Goal: Transaction & Acquisition: Purchase product/service

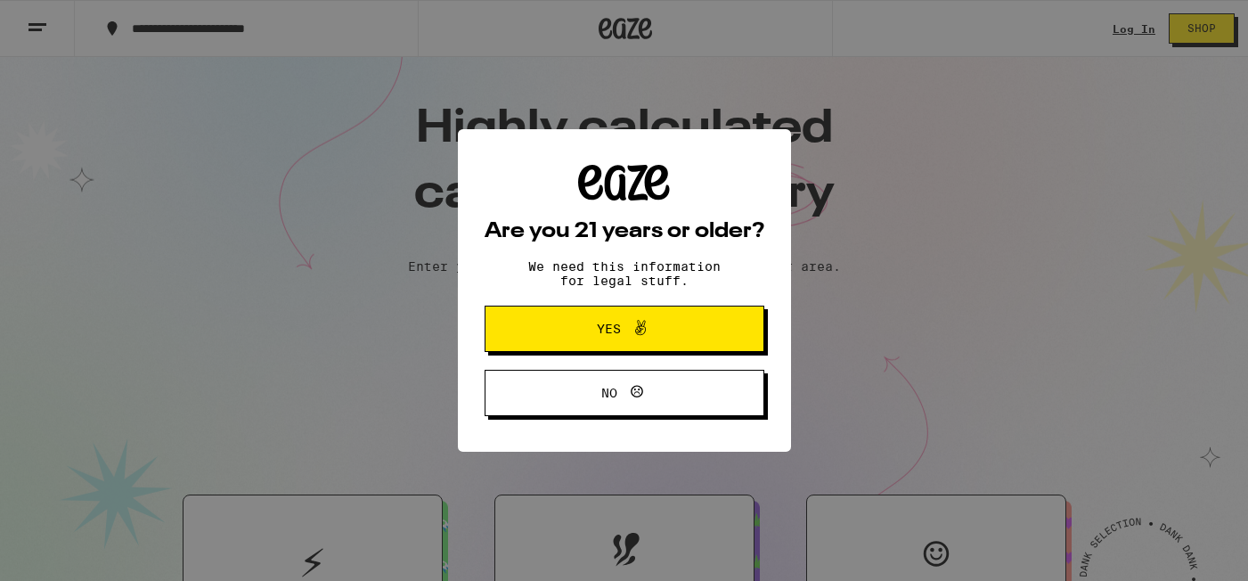
click at [639, 328] on icon at bounding box center [640, 327] width 21 height 21
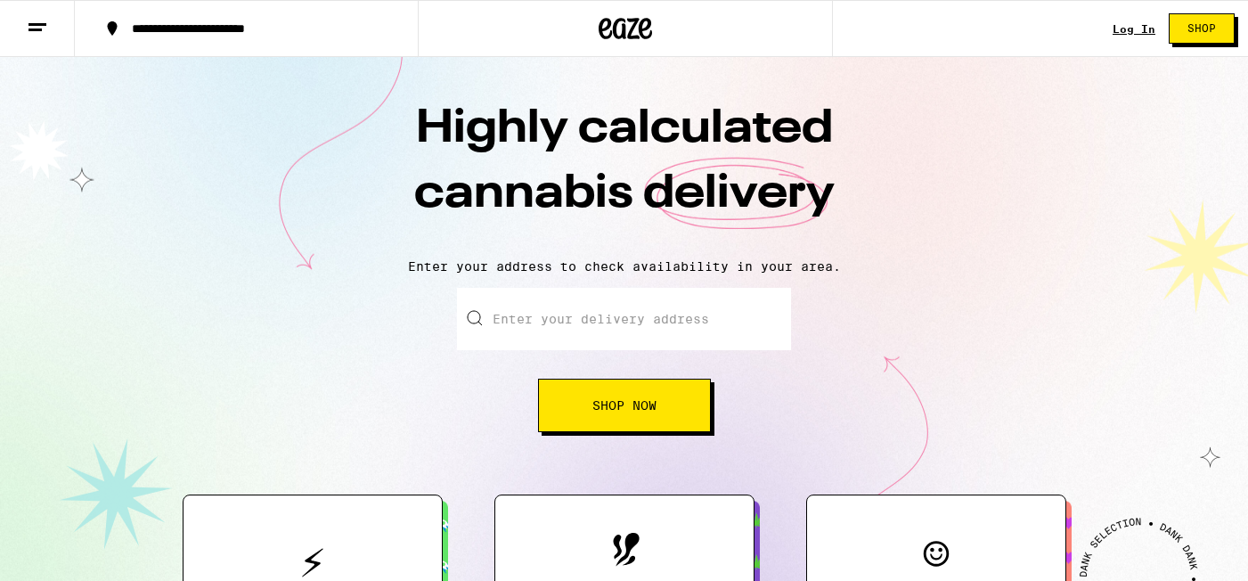
click at [1138, 34] on div "Log In" at bounding box center [1133, 29] width 43 height 12
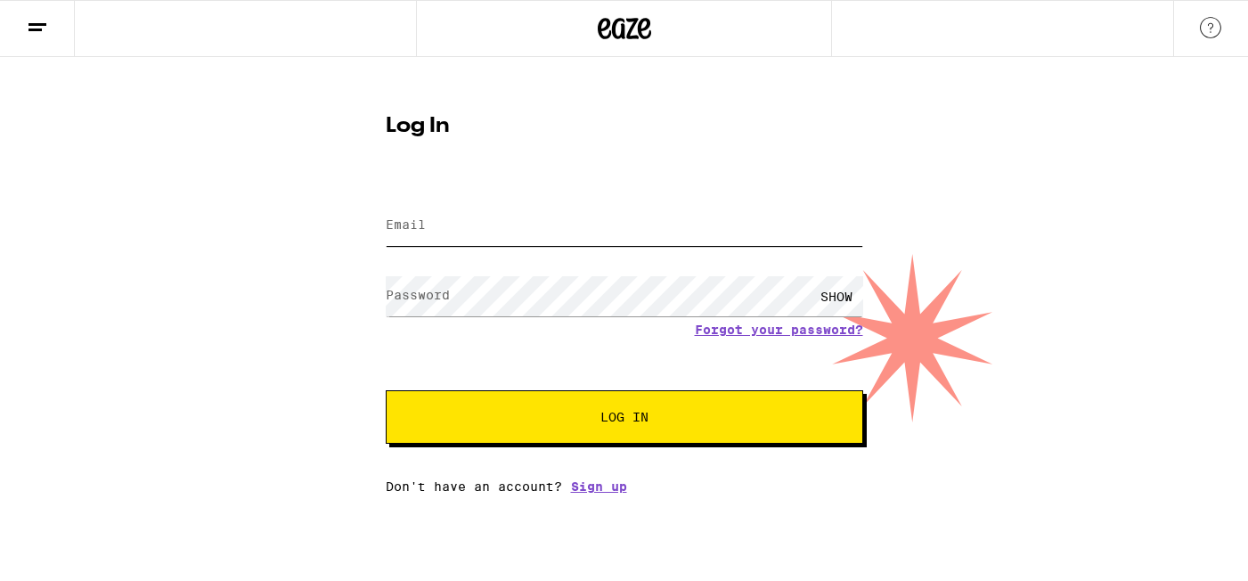
click at [485, 231] on input "Email" at bounding box center [624, 226] width 477 height 40
type input "[EMAIL_ADDRESS][DOMAIN_NAME]"
click at [843, 299] on div "SHOW" at bounding box center [836, 296] width 53 height 40
click at [596, 437] on button "Log In" at bounding box center [624, 416] width 477 height 53
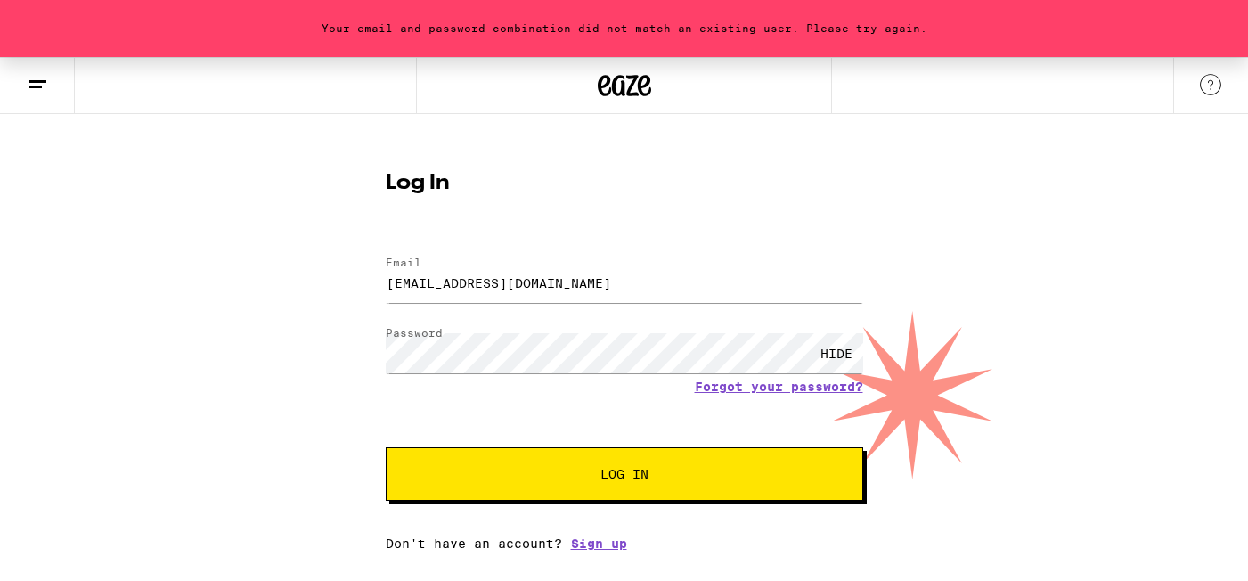
click at [516, 466] on button "Log In" at bounding box center [624, 473] width 477 height 53
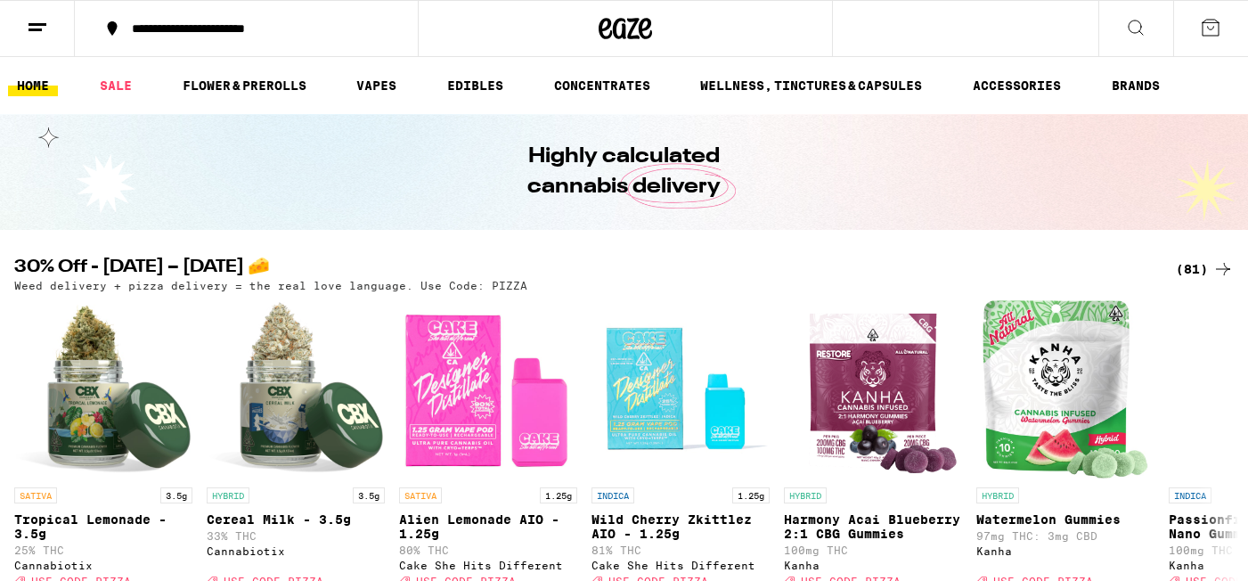
click at [311, 28] on div "**********" at bounding box center [257, 28] width 268 height 12
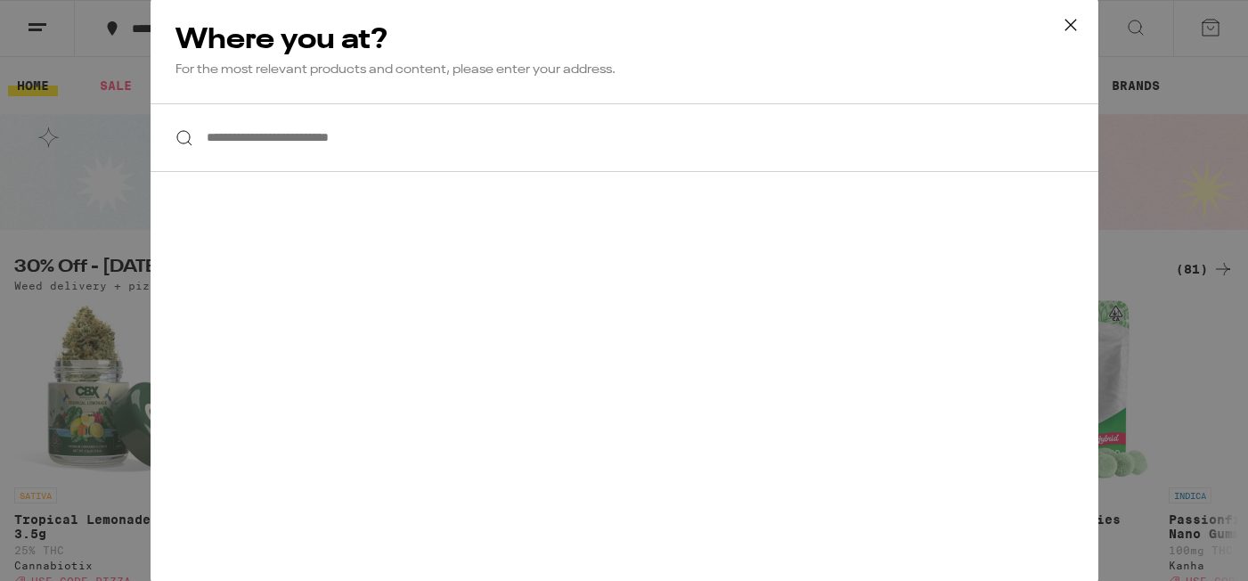
click at [291, 142] on input "**********" at bounding box center [625, 137] width 948 height 69
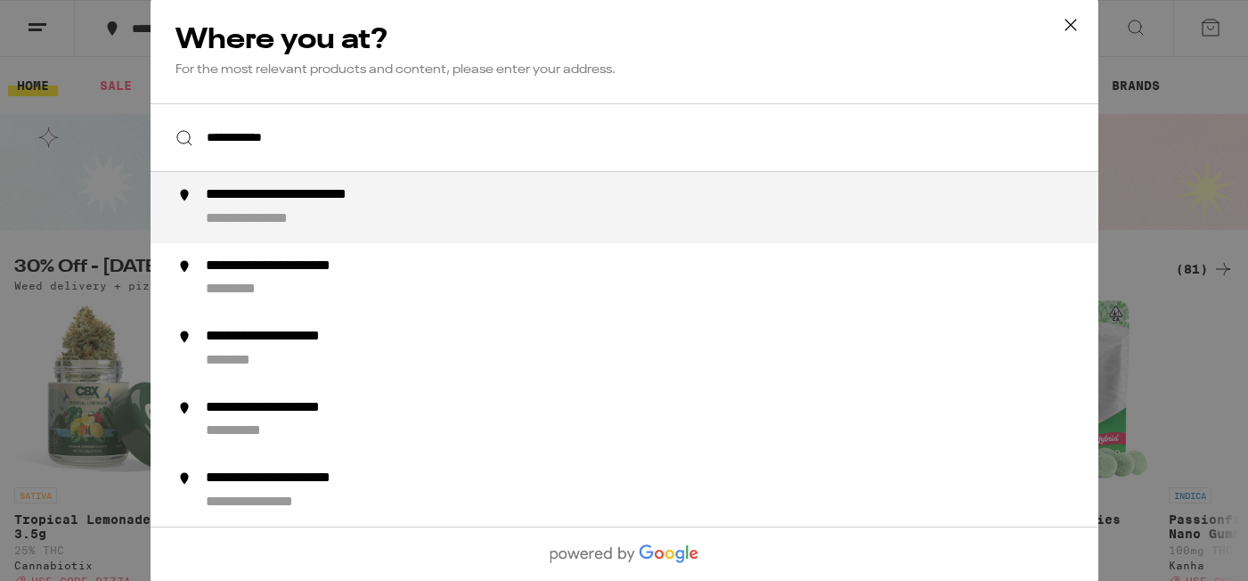
click at [296, 199] on div "**********" at bounding box center [325, 195] width 240 height 19
type input "**********"
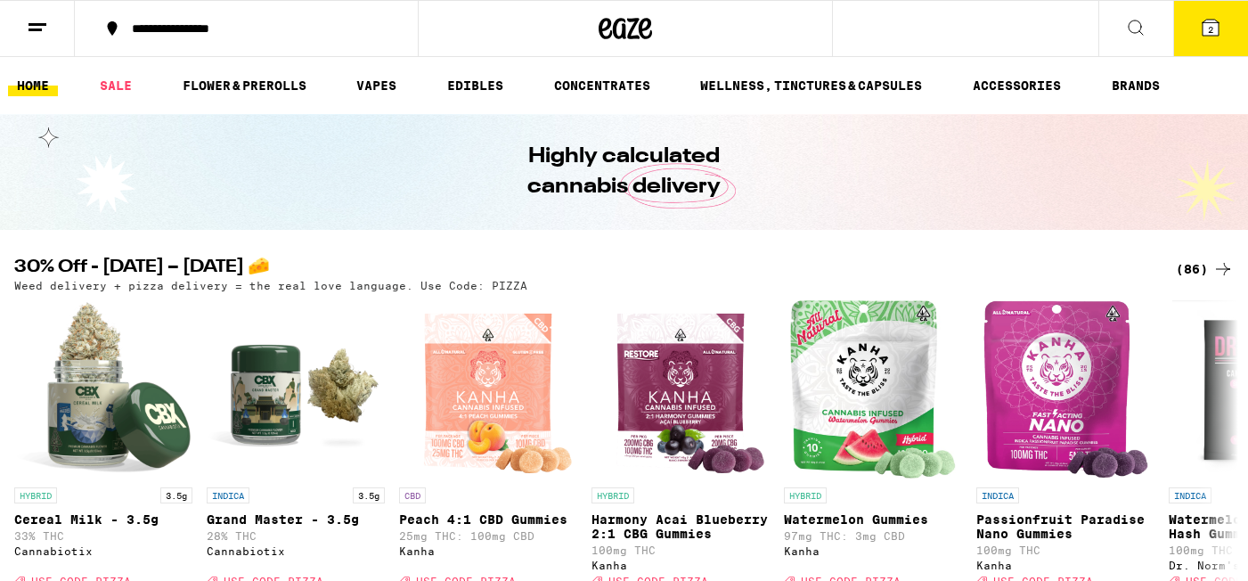
click at [1211, 36] on icon at bounding box center [1210, 27] width 21 height 21
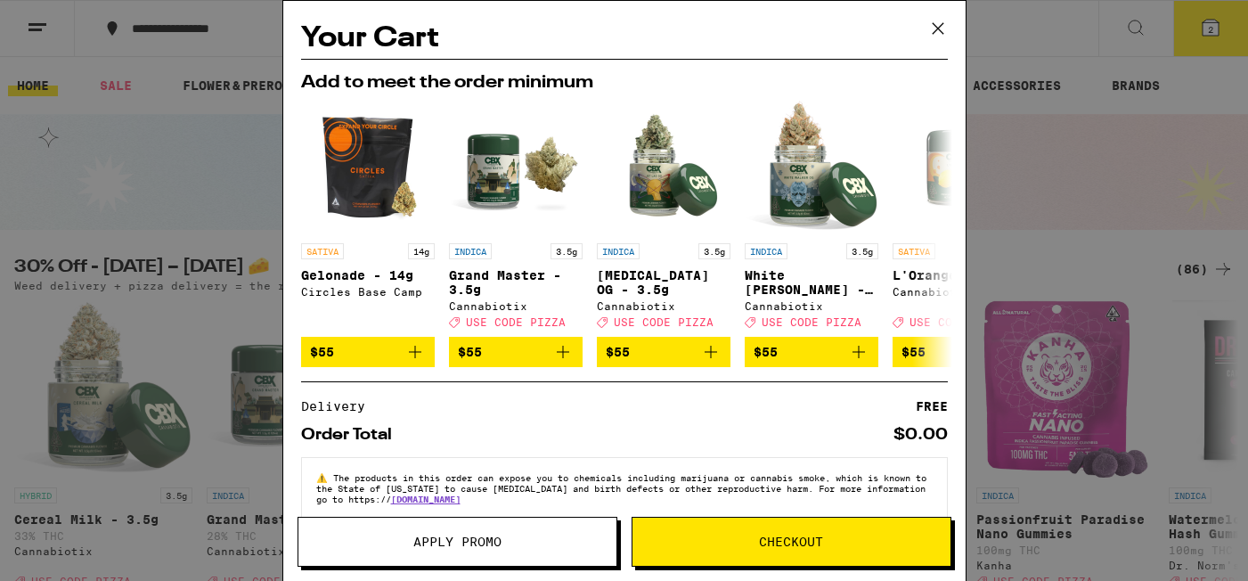
scroll to position [37, 0]
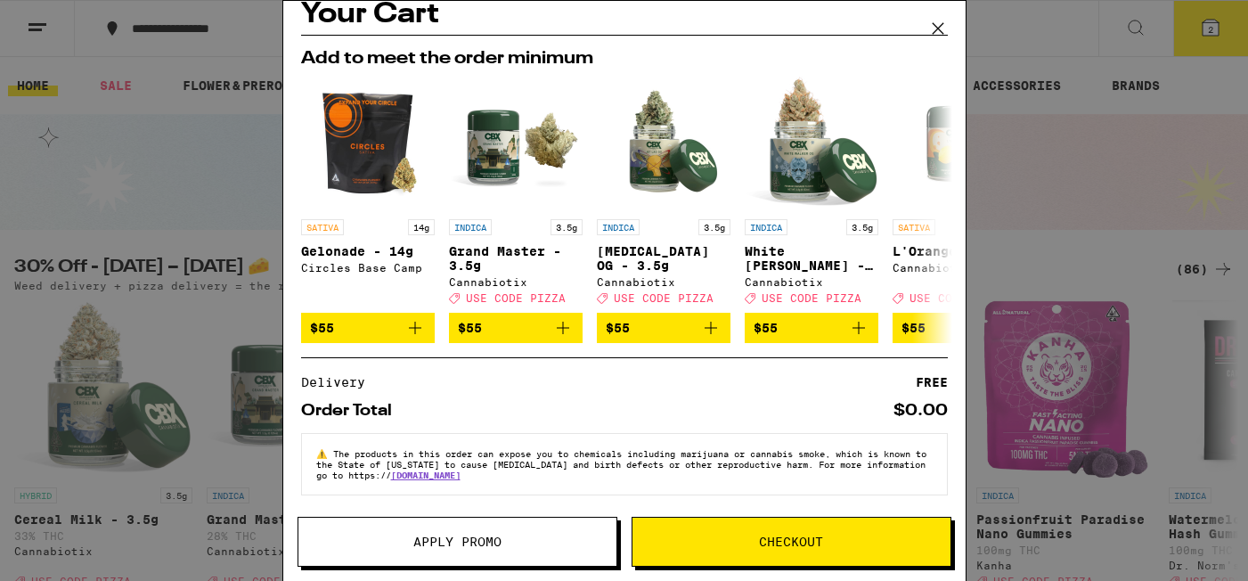
click at [939, 28] on icon at bounding box center [937, 28] width 27 height 27
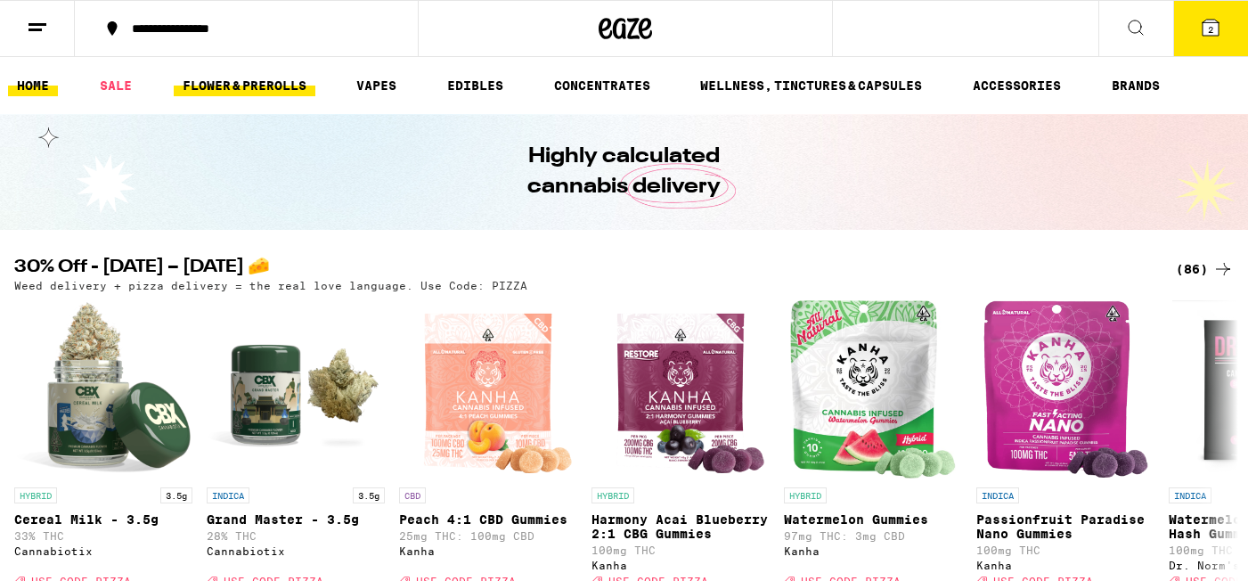
click at [267, 81] on link "FLOWER & PREROLLS" at bounding box center [245, 85] width 142 height 21
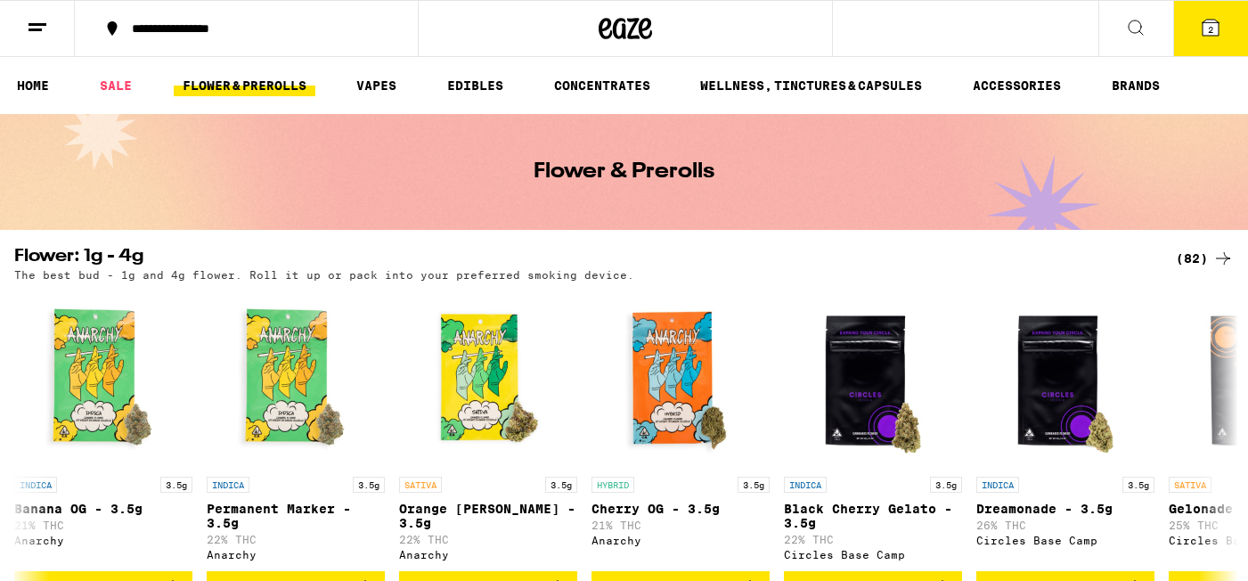
scroll to position [33, 0]
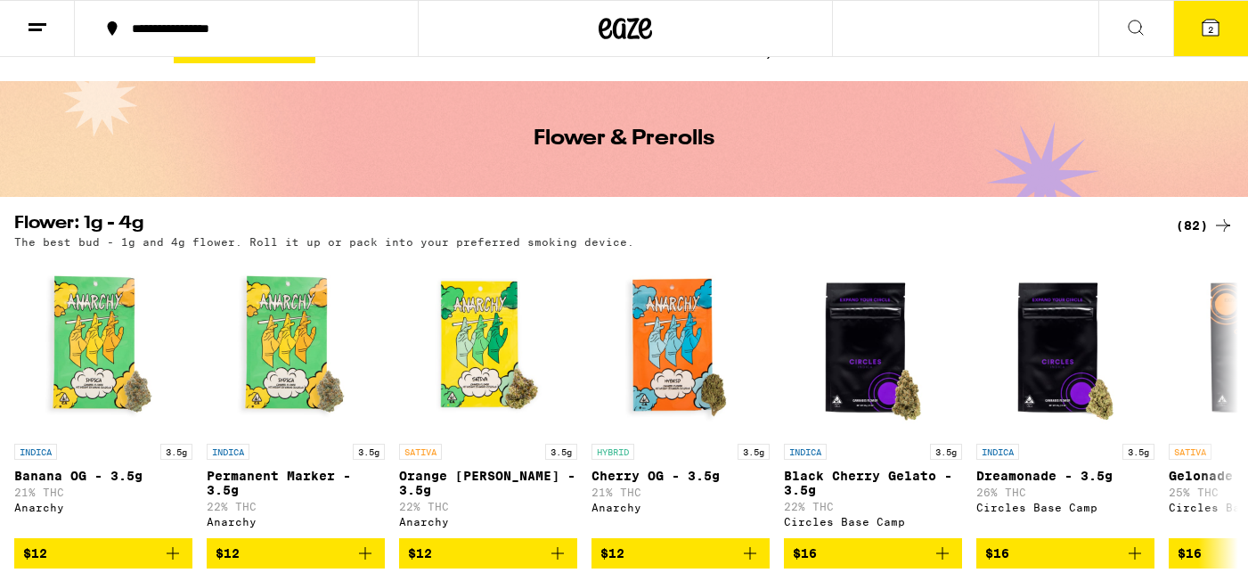
click at [630, 32] on icon at bounding box center [626, 28] width 27 height 21
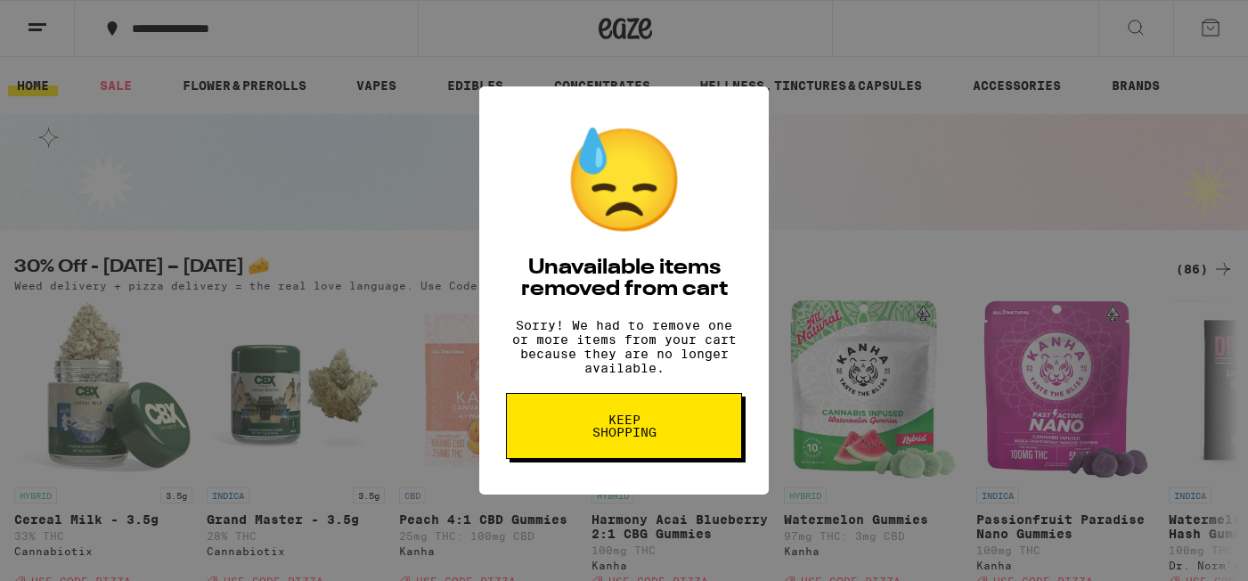
click at [594, 431] on span "Keep Shopping" at bounding box center [624, 425] width 92 height 25
click at [557, 439] on img "Open page for Peach 4:1 CBD Gummies from Kanha" at bounding box center [488, 389] width 174 height 178
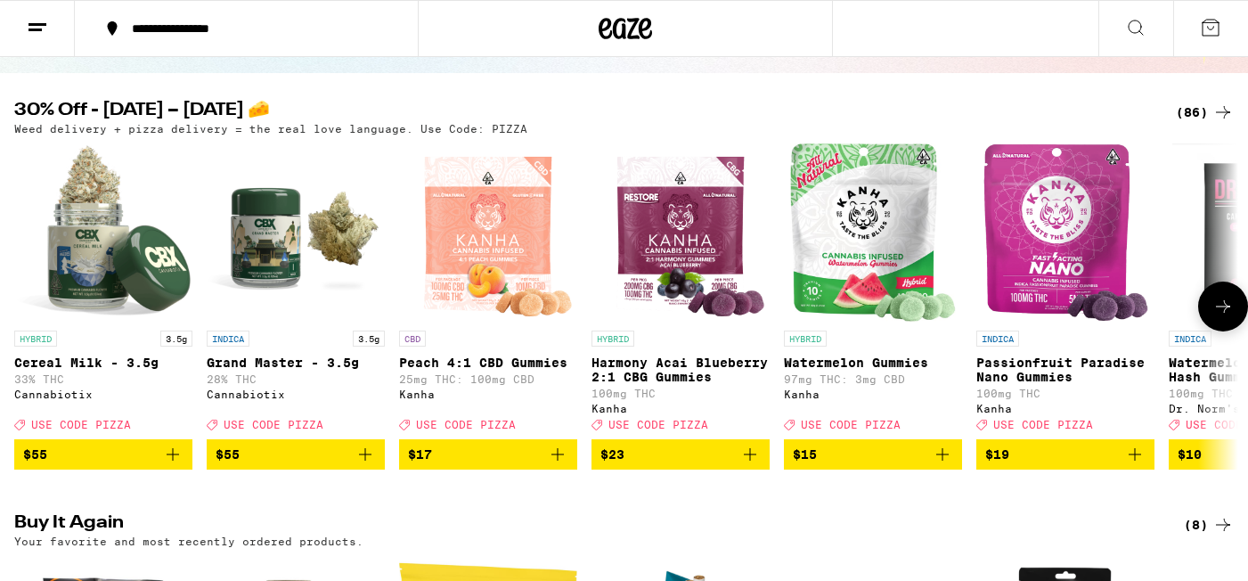
scroll to position [163, 0]
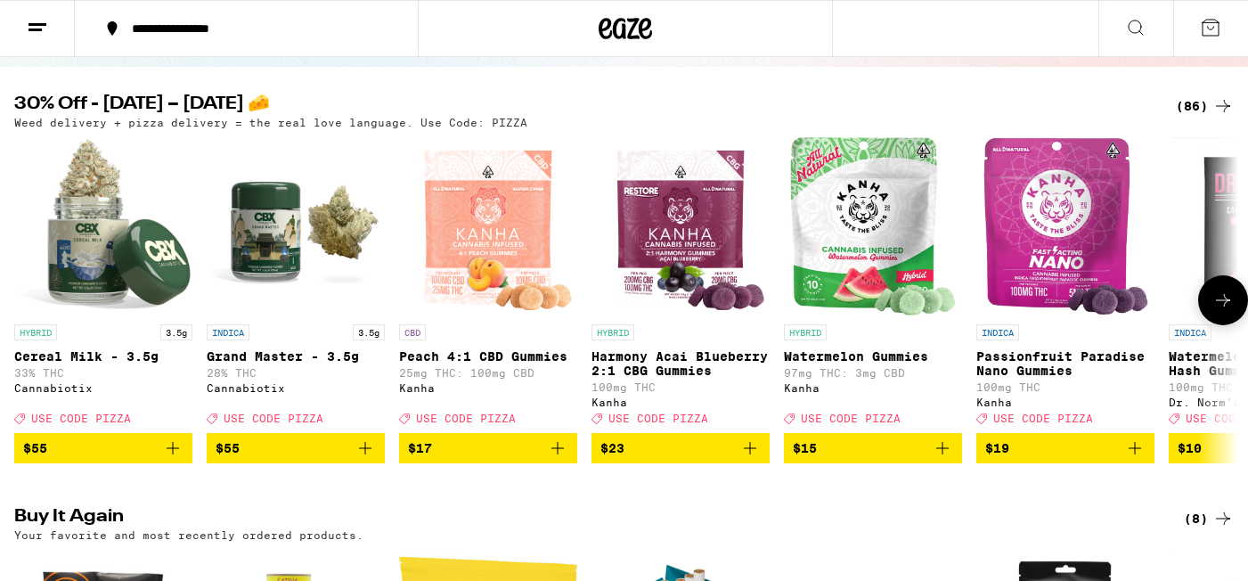
click at [104, 459] on span "$55" at bounding box center [103, 447] width 160 height 21
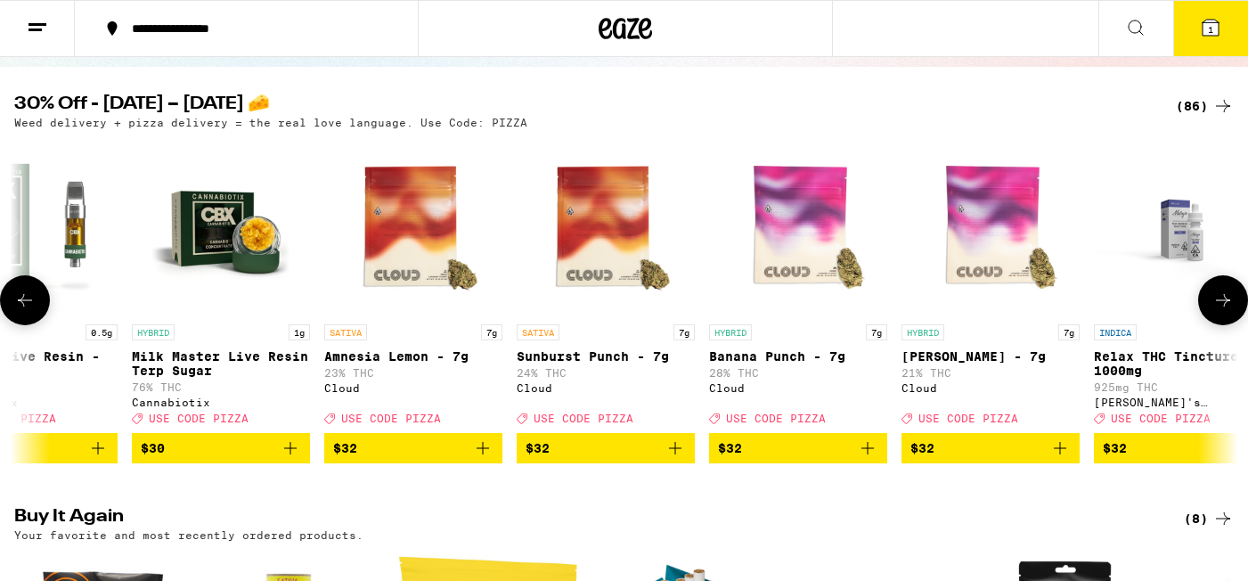
scroll to position [0, 10487]
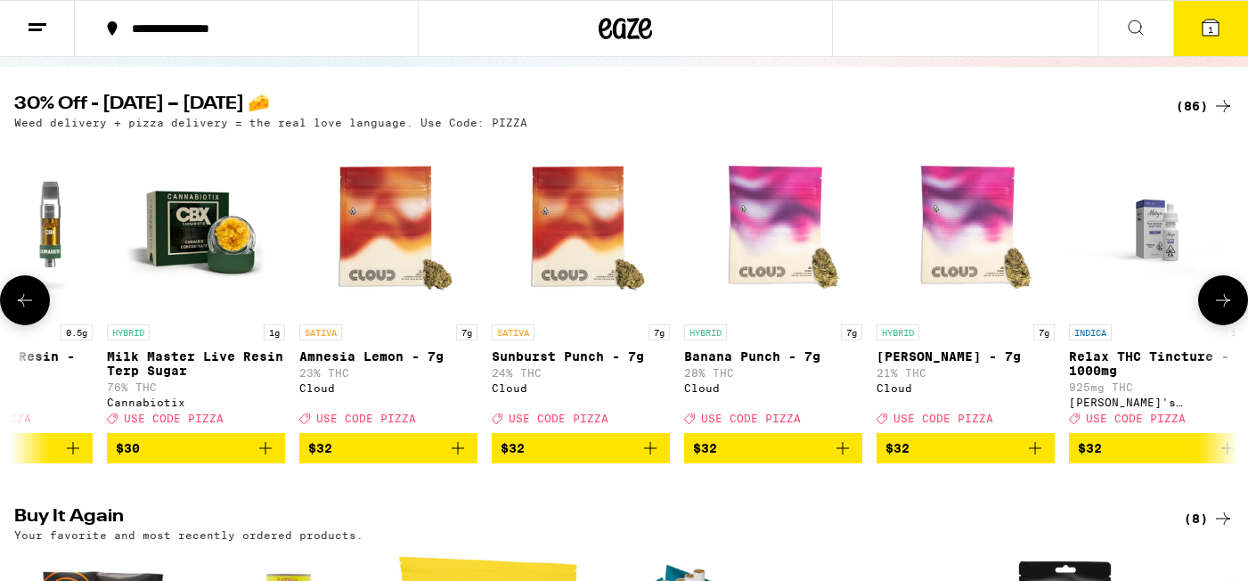
click at [370, 459] on span "$32" at bounding box center [388, 447] width 160 height 21
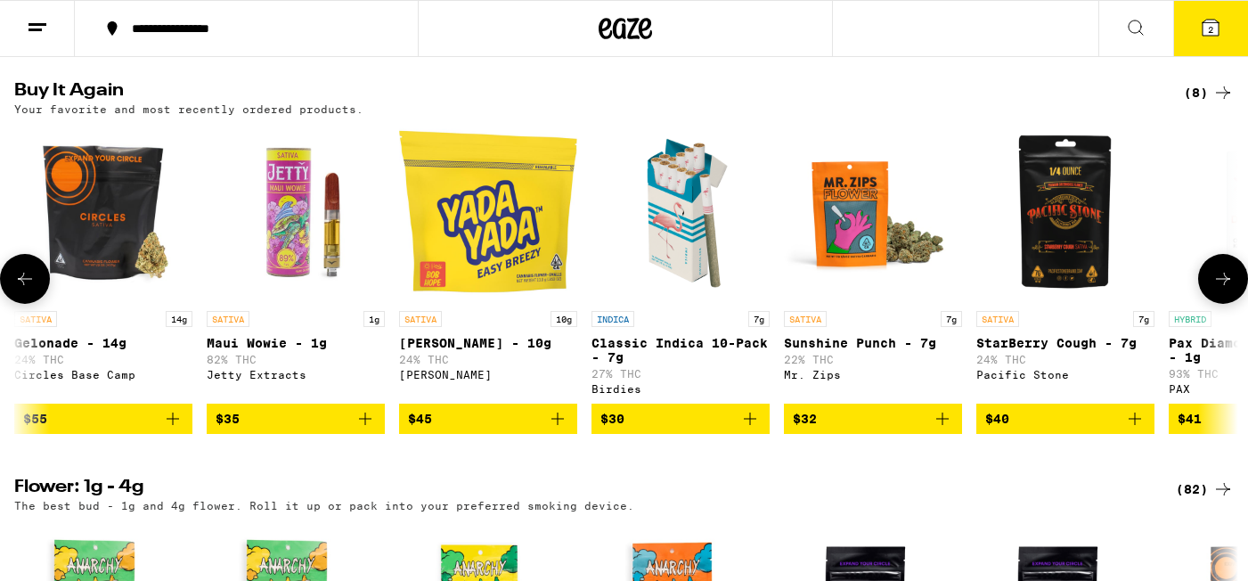
scroll to position [0, 320]
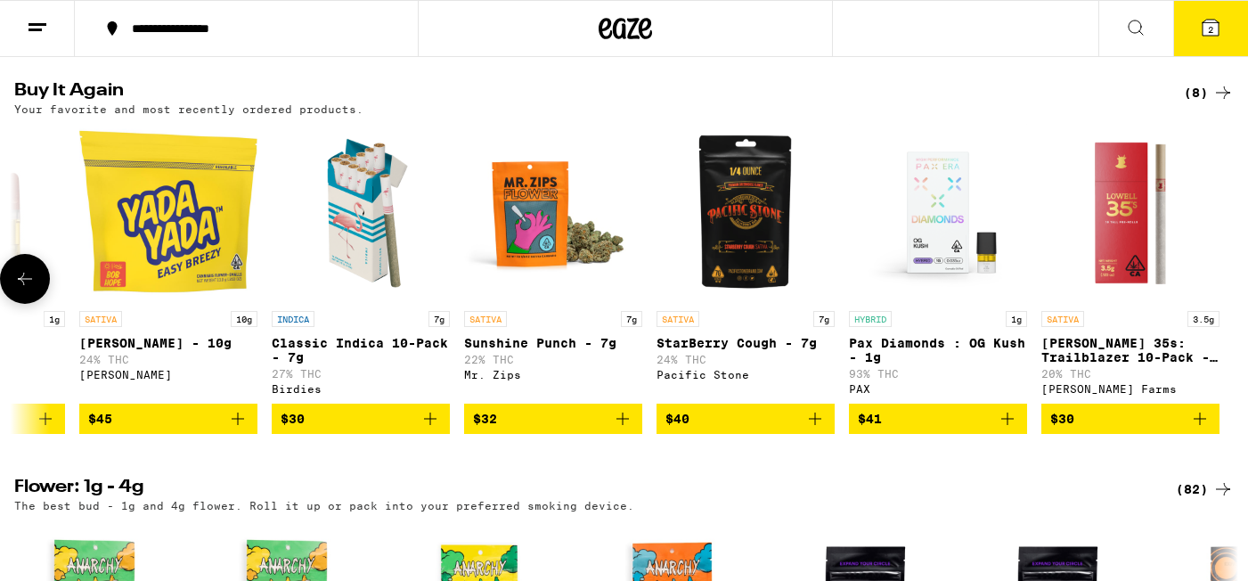
click at [1106, 429] on span "$30" at bounding box center [1130, 418] width 160 height 21
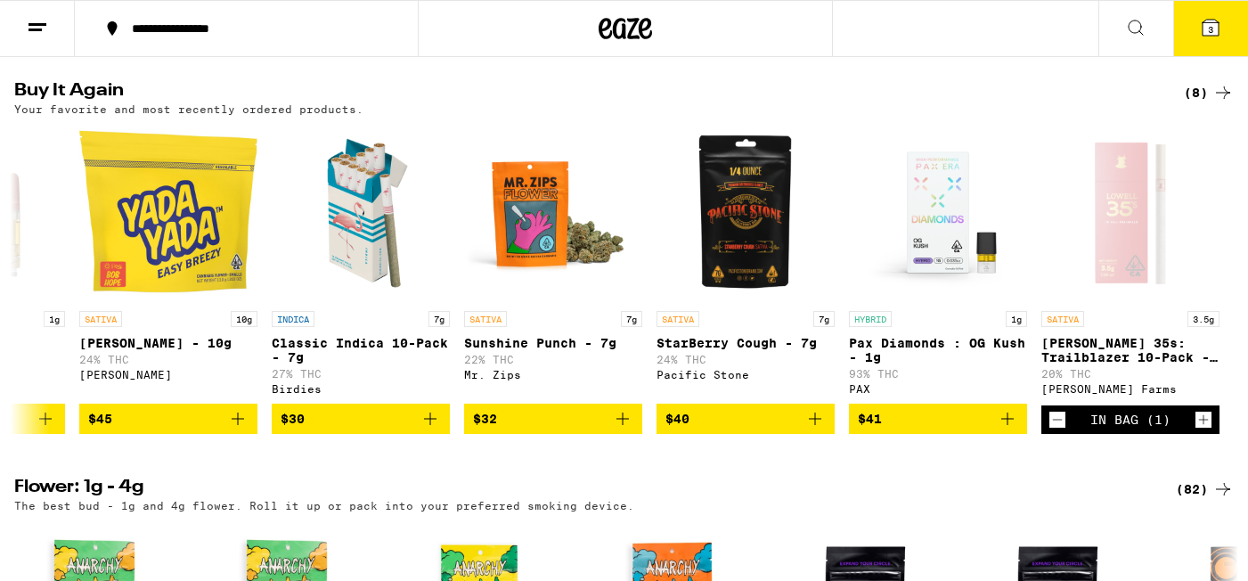
click at [1217, 36] on icon at bounding box center [1210, 27] width 21 height 21
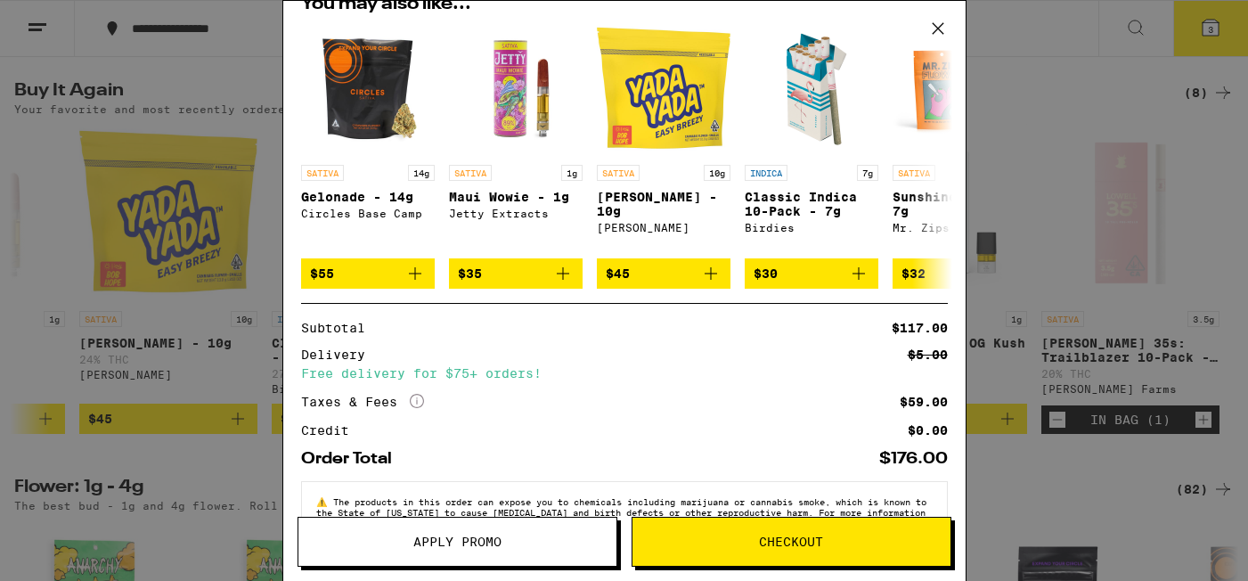
scroll to position [331, 0]
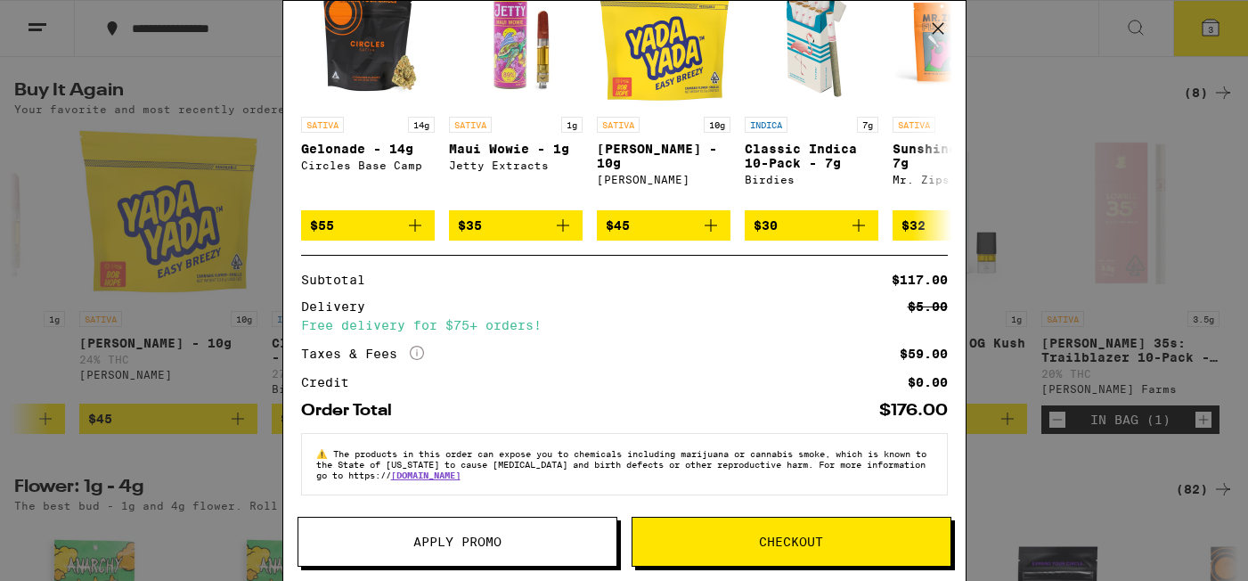
click at [387, 545] on span "Apply Promo" at bounding box center [457, 541] width 318 height 12
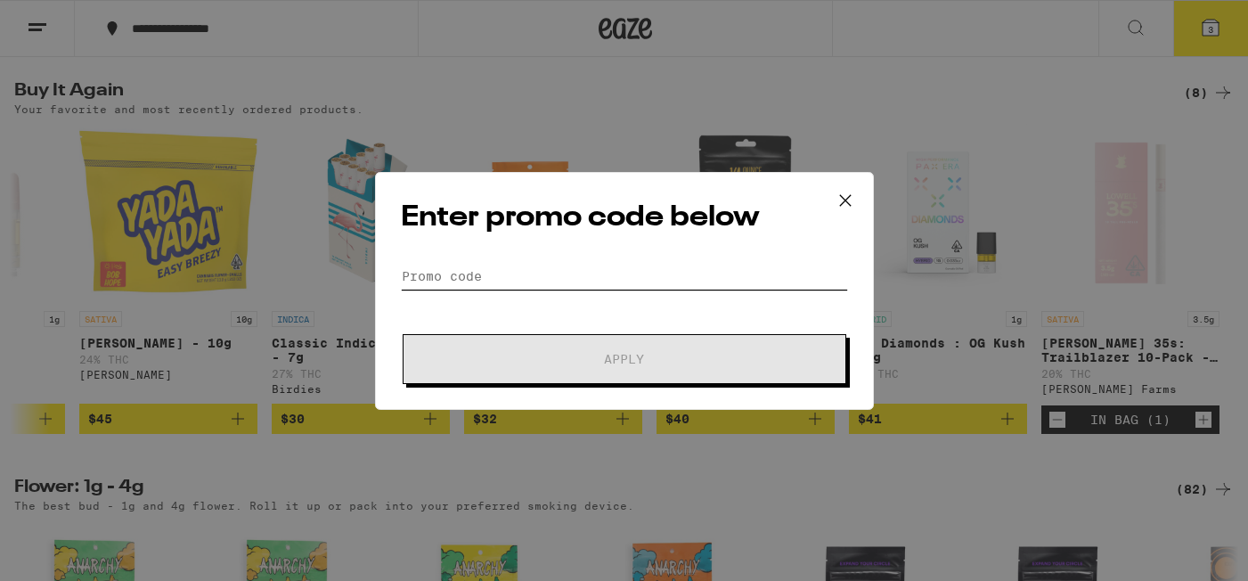
click at [508, 277] on input "Promo Code" at bounding box center [624, 276] width 447 height 27
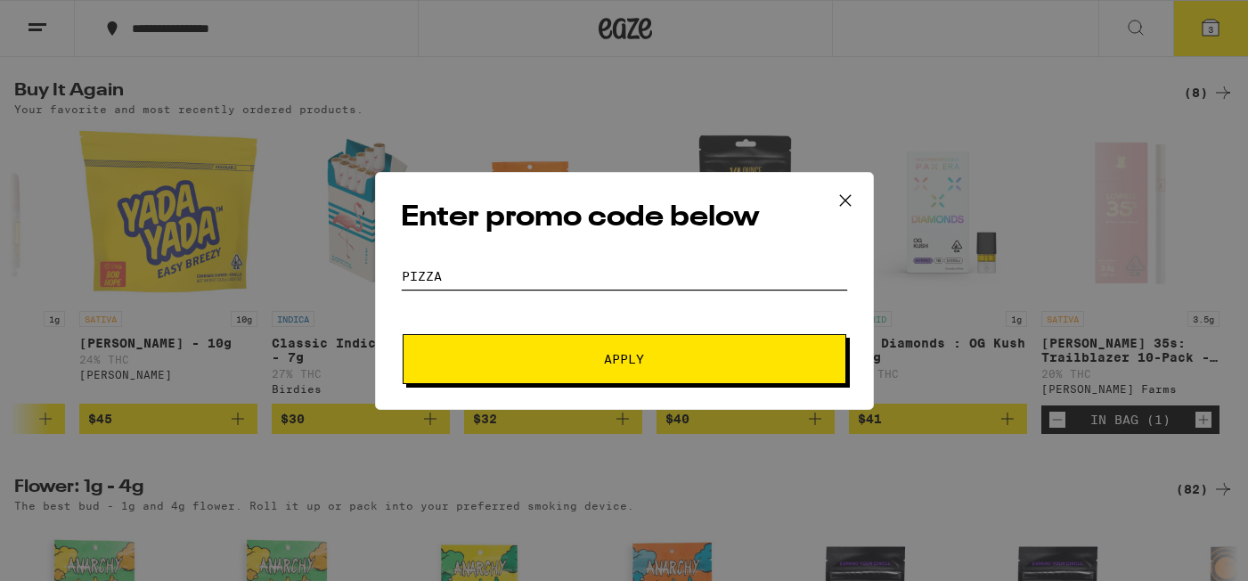
type input "PIZZA"
click at [560, 360] on span "Apply" at bounding box center [624, 359] width 321 height 12
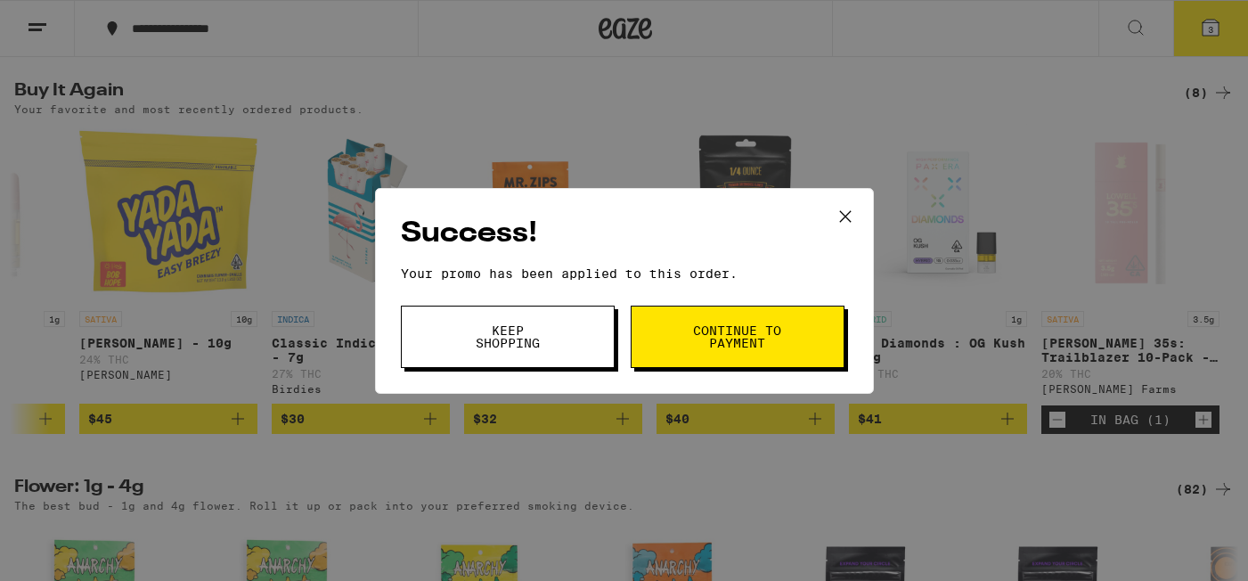
click at [726, 328] on span "Continue to payment" at bounding box center [737, 336] width 91 height 25
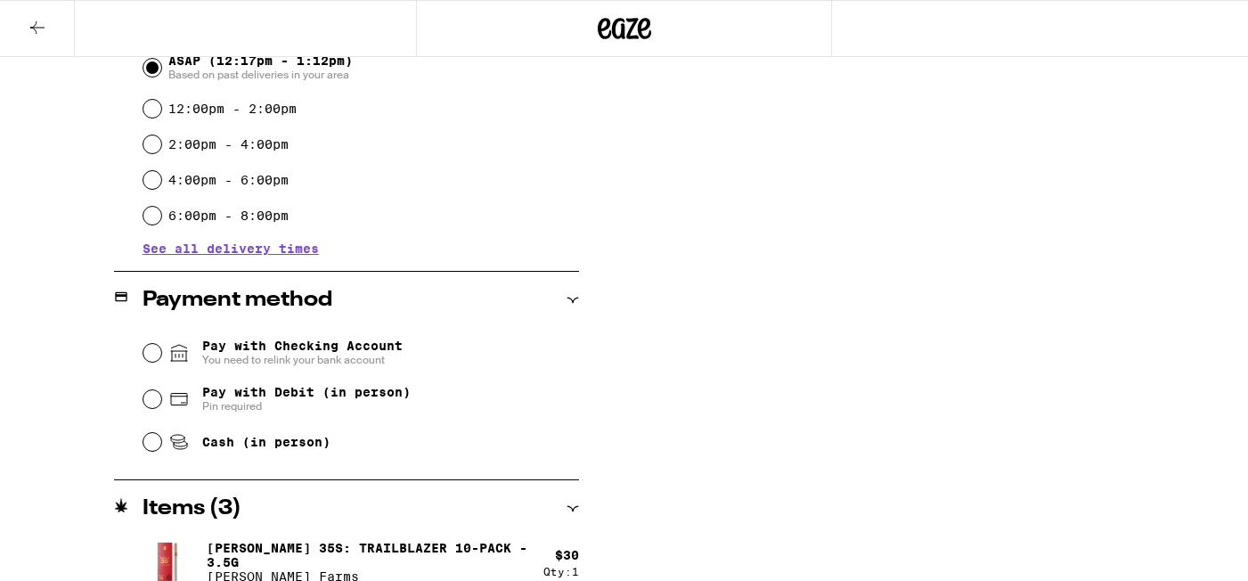
scroll to position [631, 0]
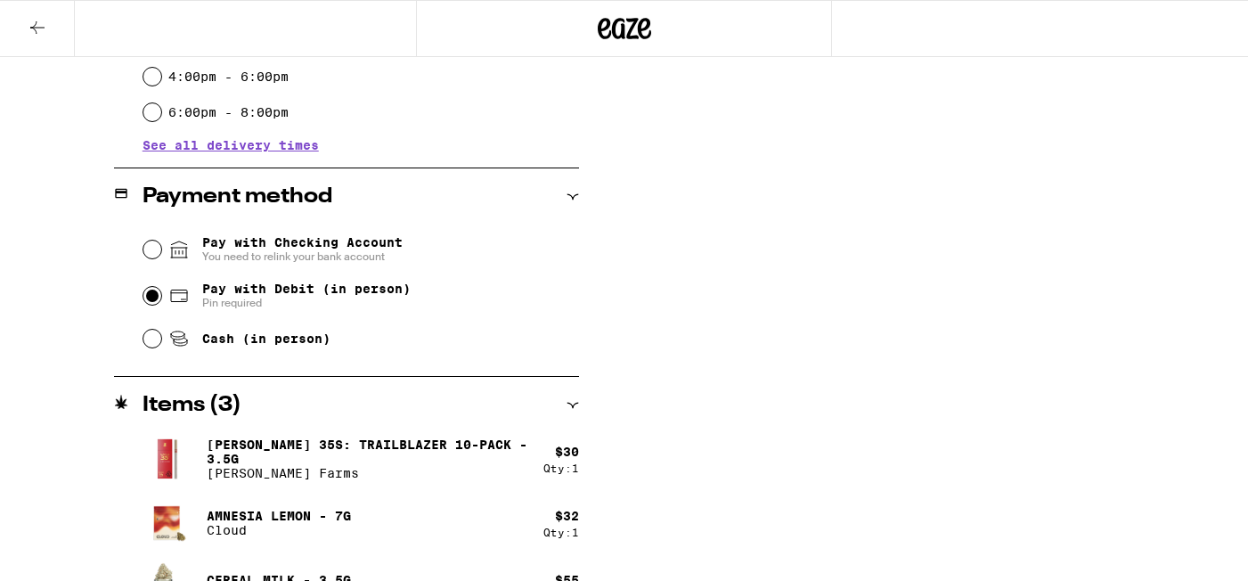
click at [157, 298] on input "Pay with Debit (in person) Pin required" at bounding box center [152, 296] width 18 height 18
radio input "true"
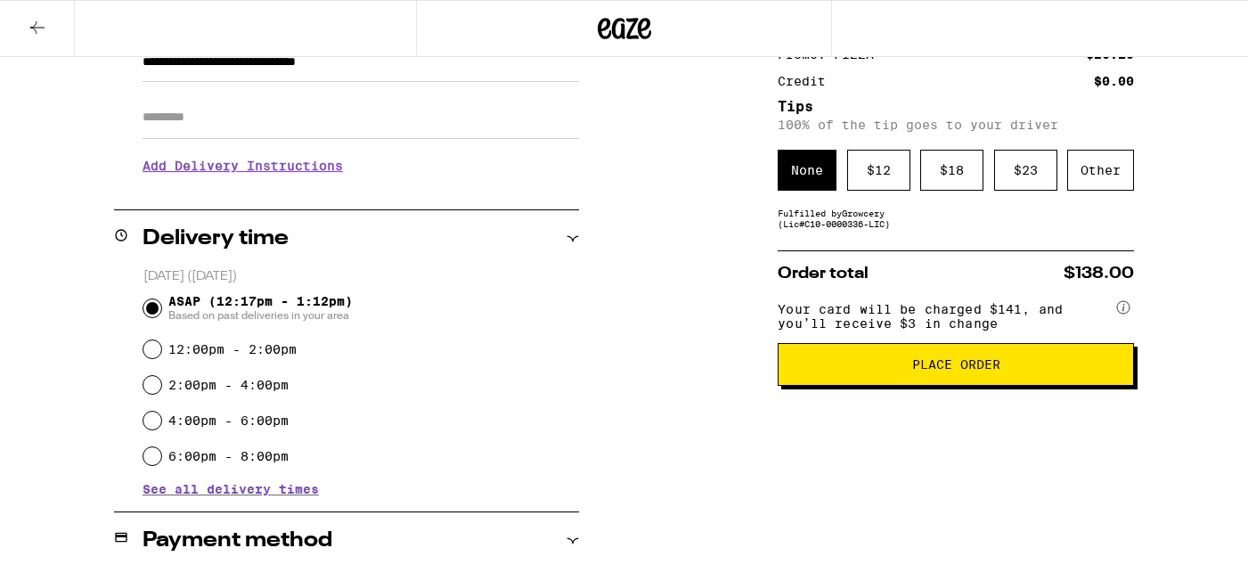
scroll to position [182, 0]
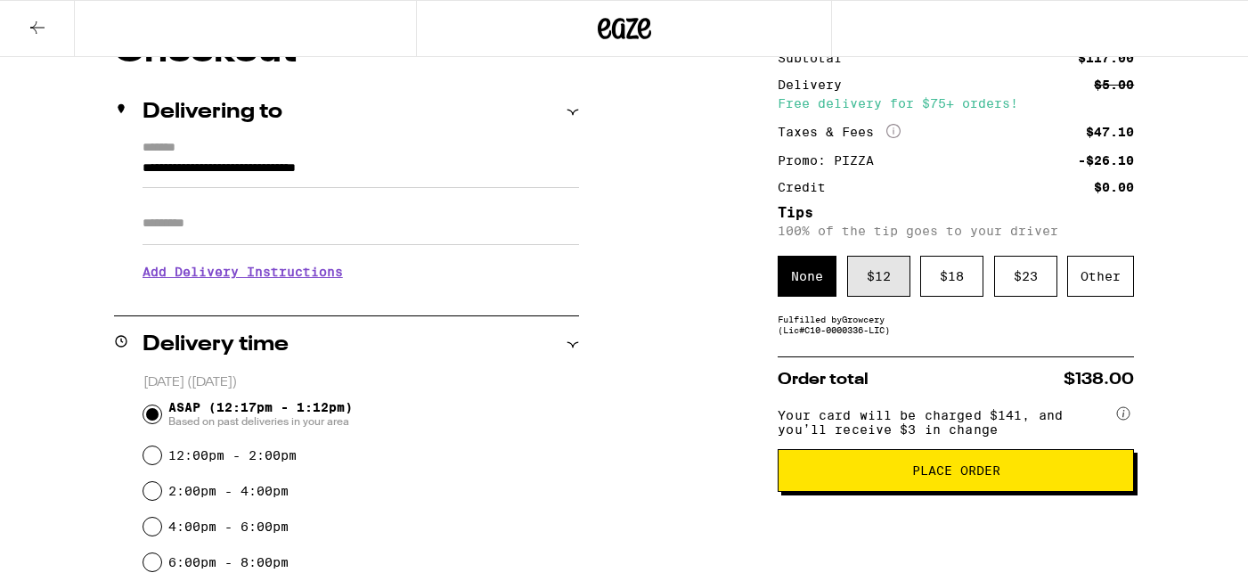
click at [875, 289] on div "$ 12" at bounding box center [878, 276] width 63 height 41
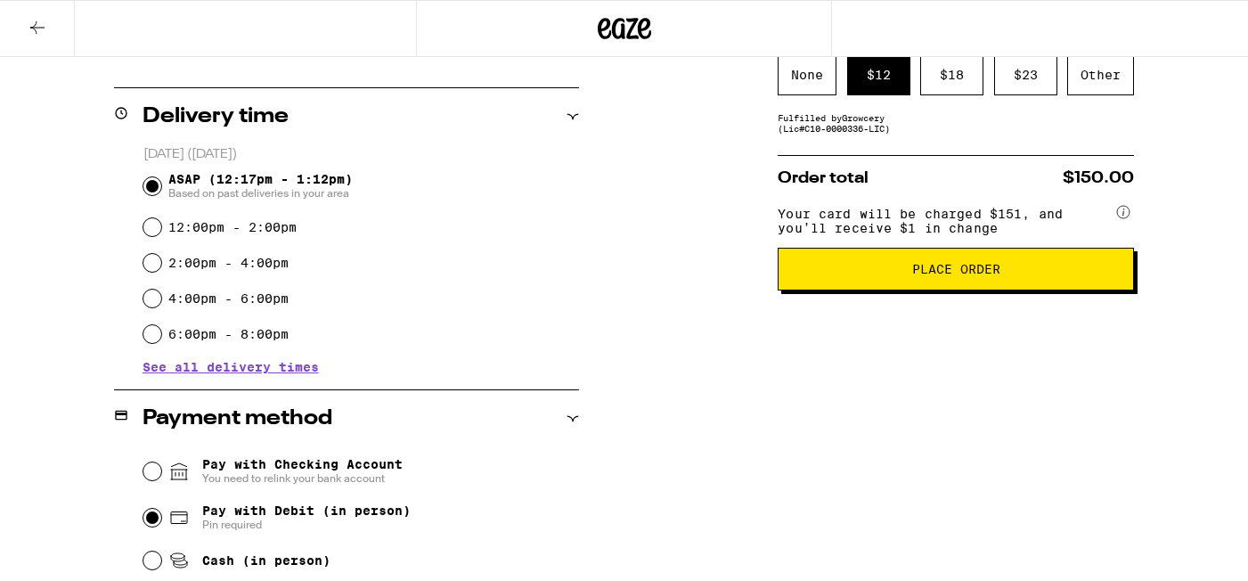
scroll to position [292, 0]
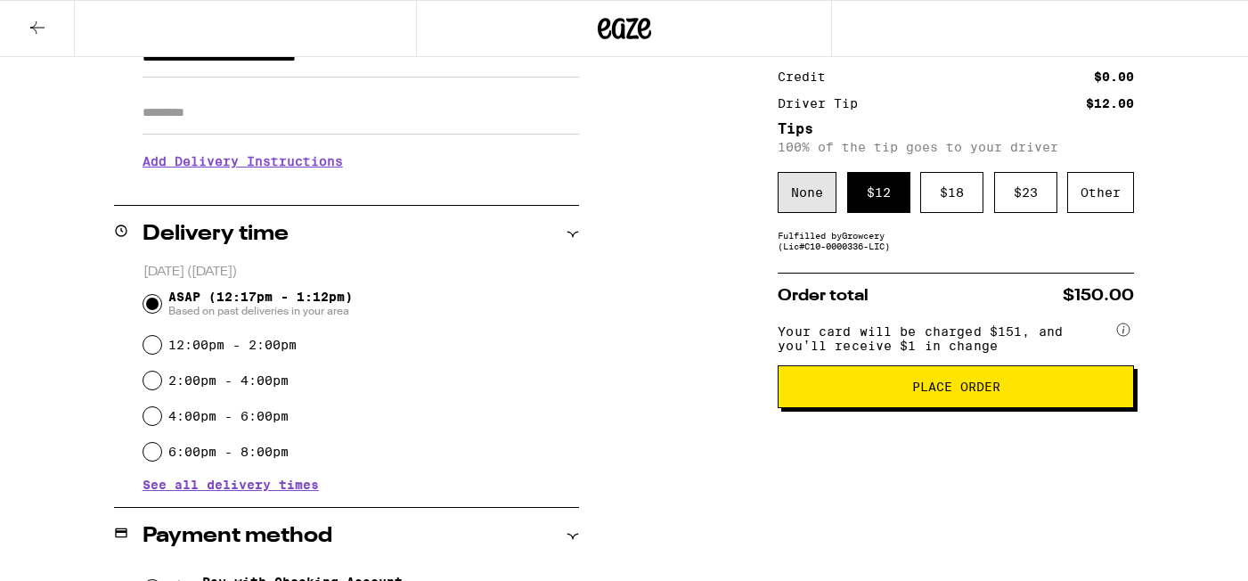
click at [800, 204] on div "None" at bounding box center [806, 192] width 59 height 41
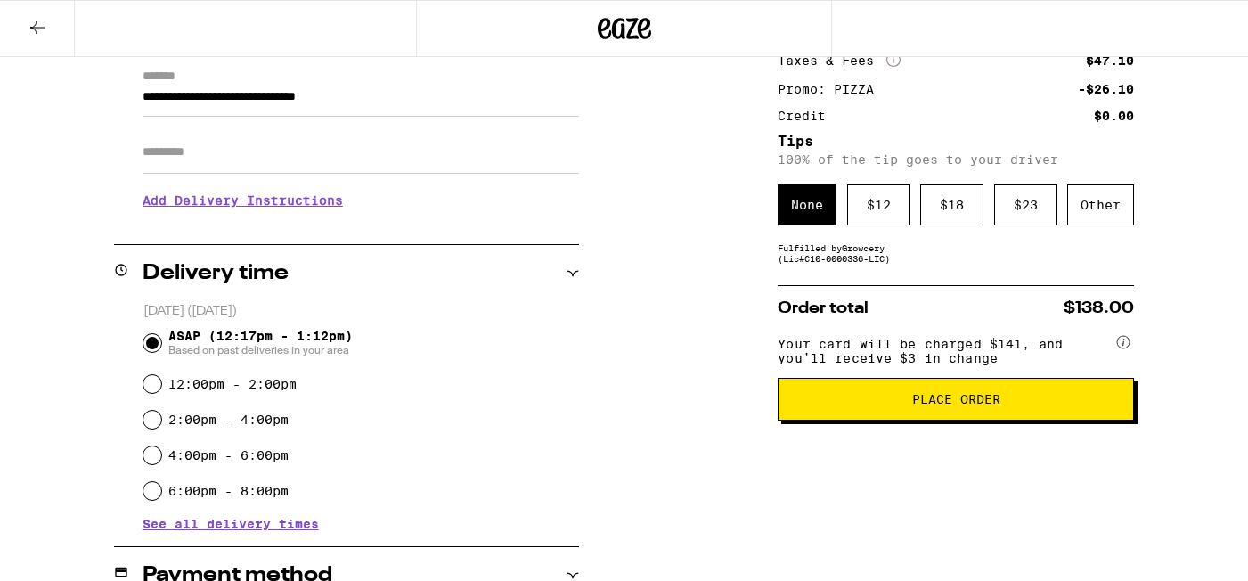
scroll to position [280, 0]
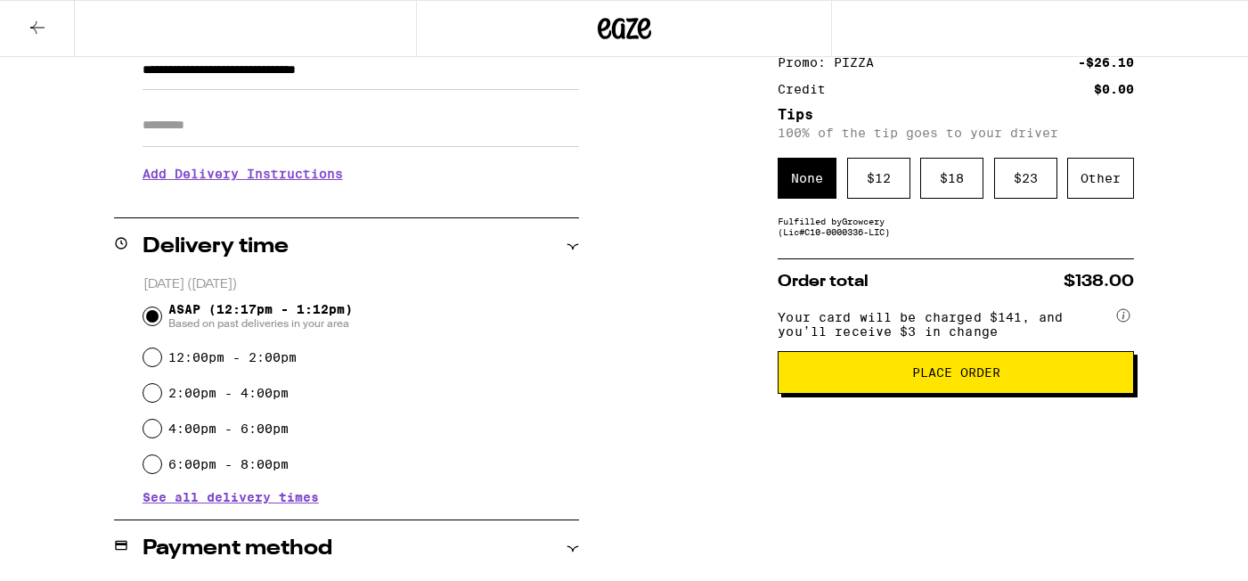
click at [861, 378] on span "Place Order" at bounding box center [956, 372] width 326 height 12
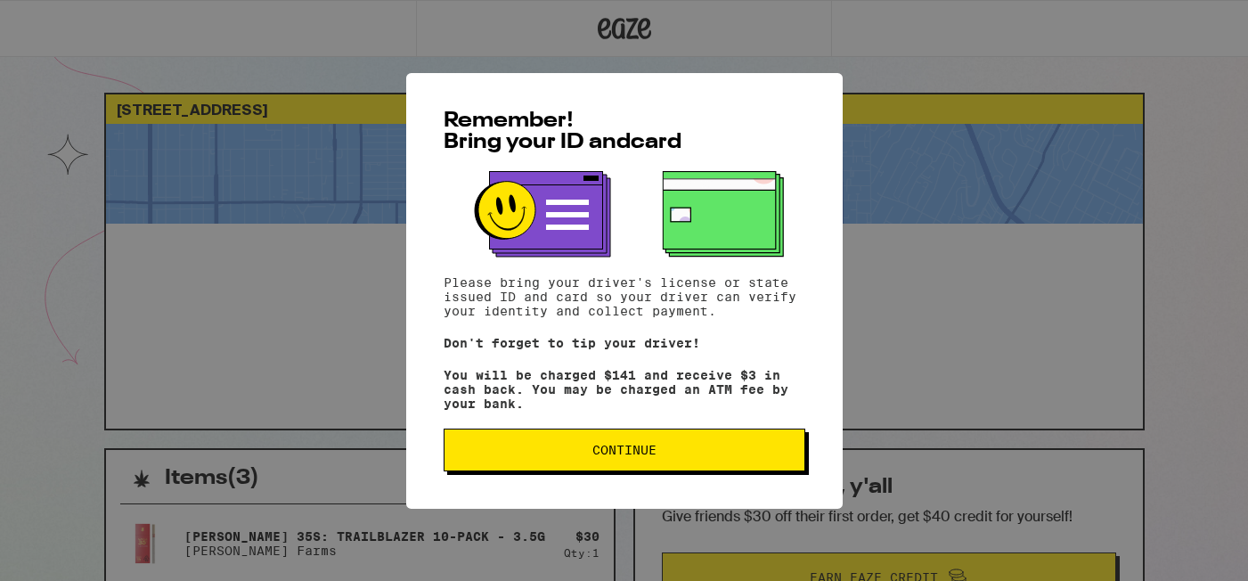
click at [279, 261] on div "Remember! Bring your ID and card Please bring your driver's license or state is…" at bounding box center [624, 290] width 1248 height 581
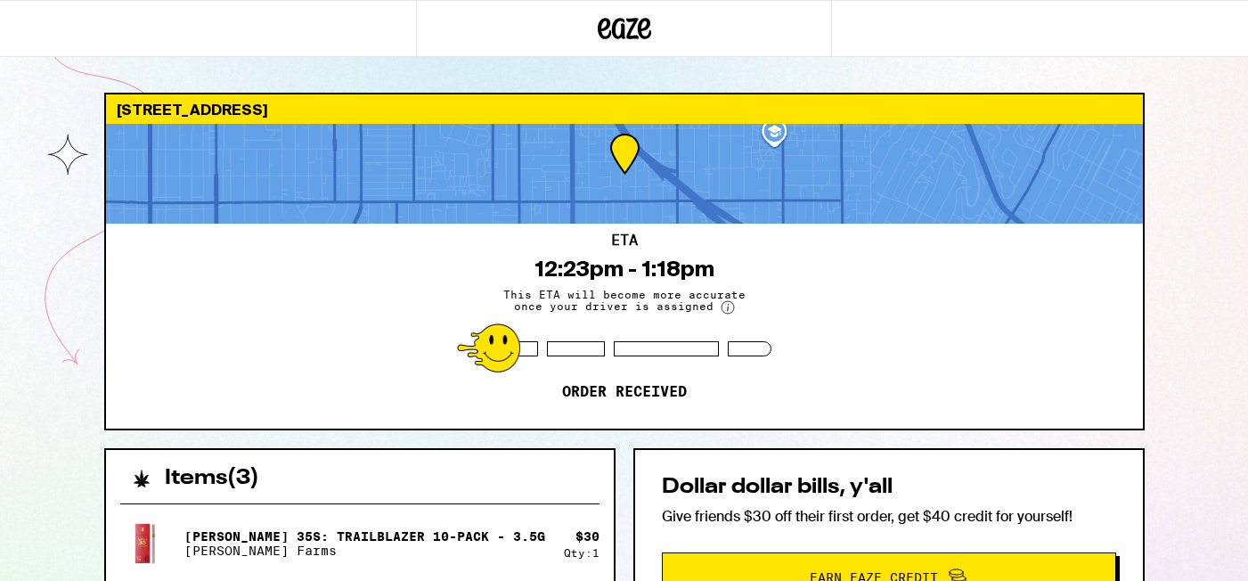
click at [638, 27] on icon at bounding box center [643, 28] width 13 height 21
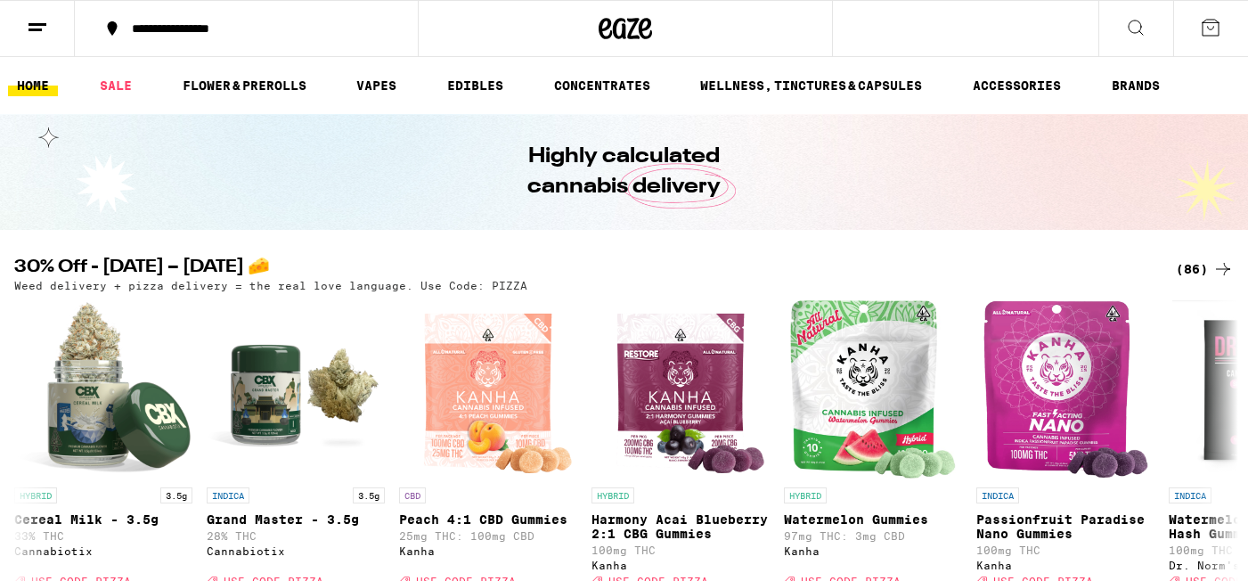
click at [37, 25] on icon at bounding box center [37, 27] width 21 height 21
click at [31, 29] on line at bounding box center [34, 29] width 13 height 0
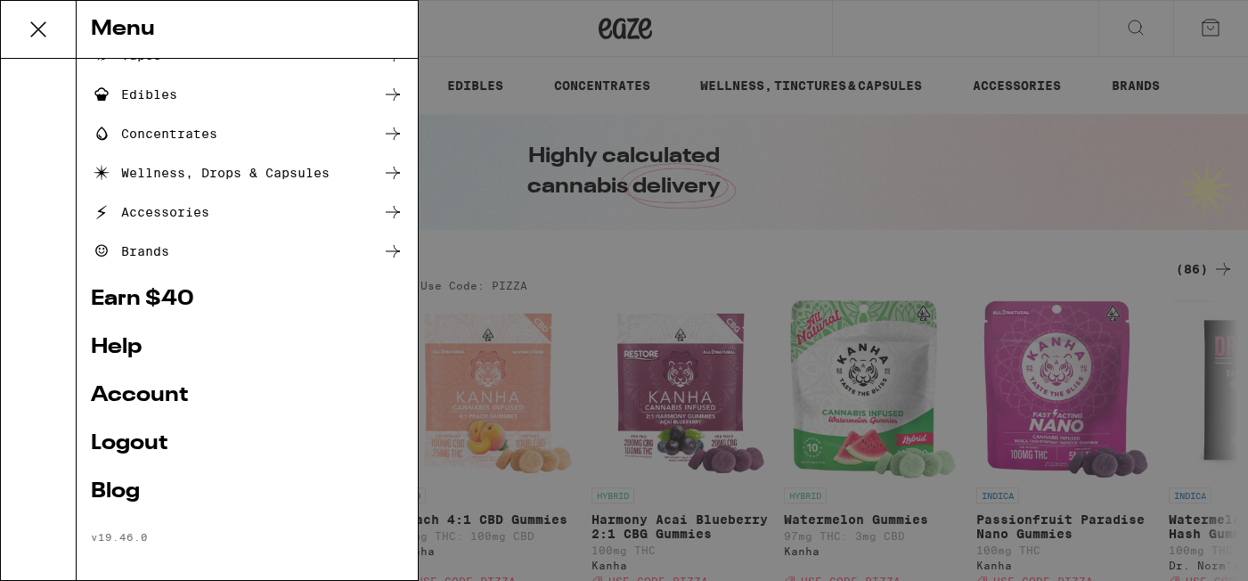
scroll to position [190, 0]
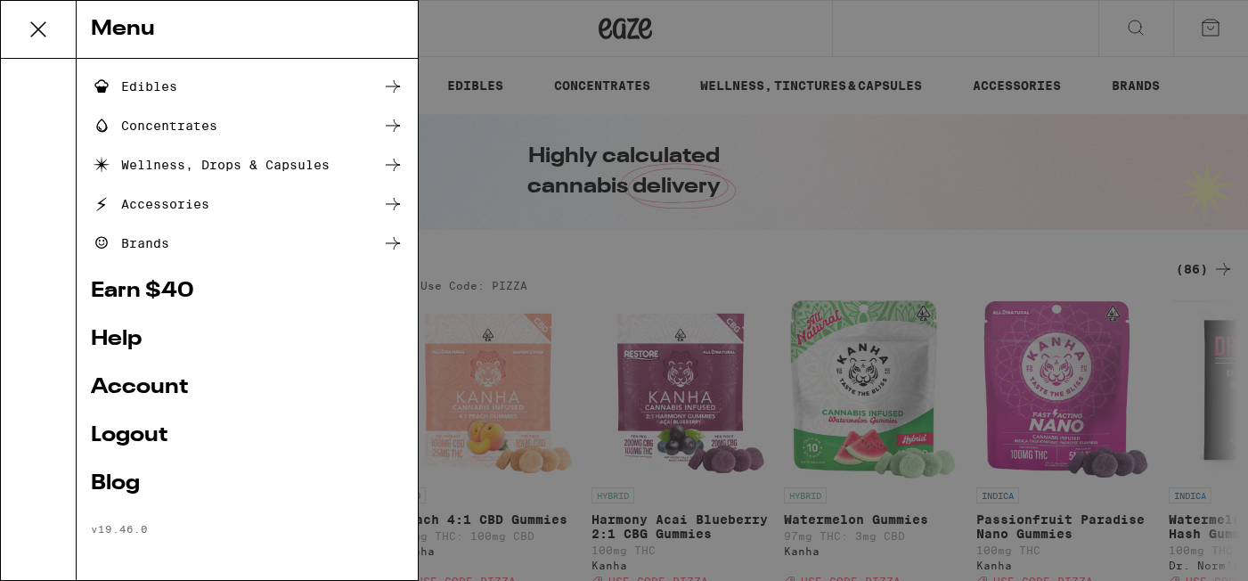
click at [147, 382] on link "Account" at bounding box center [247, 387] width 313 height 21
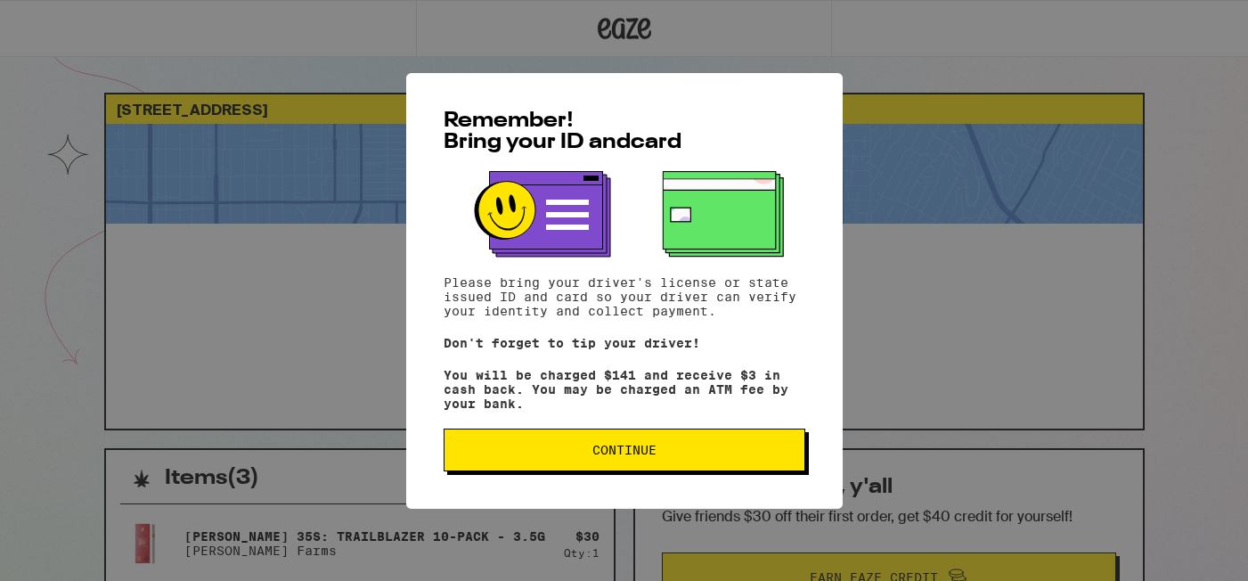
click at [578, 455] on span "Continue" at bounding box center [624, 449] width 331 height 12
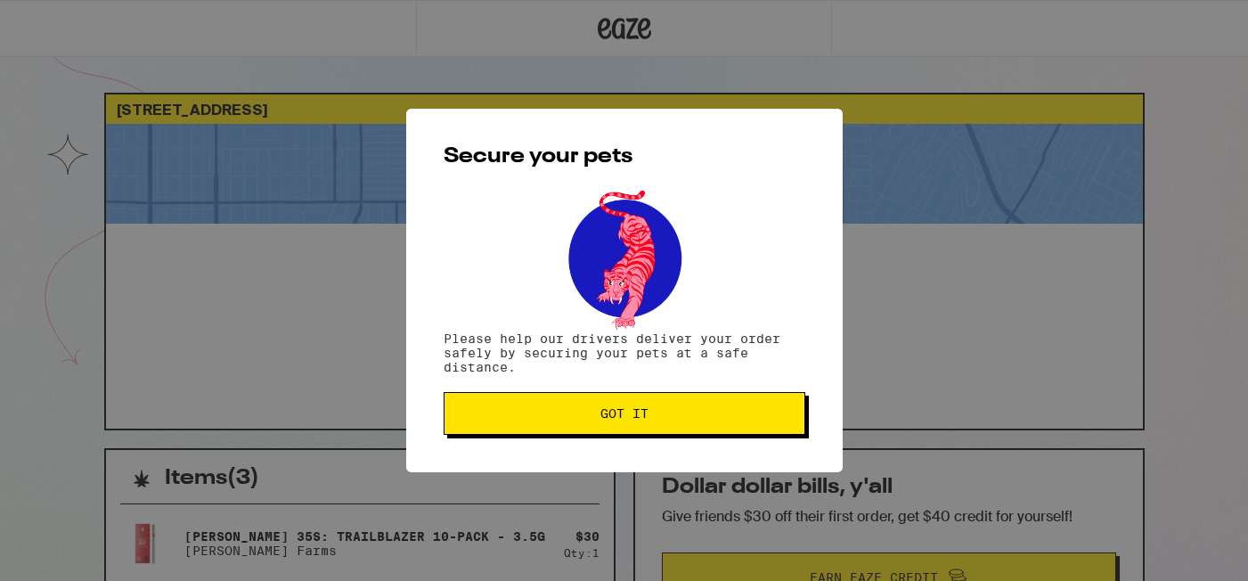
click at [569, 424] on button "Got it" at bounding box center [624, 413] width 362 height 43
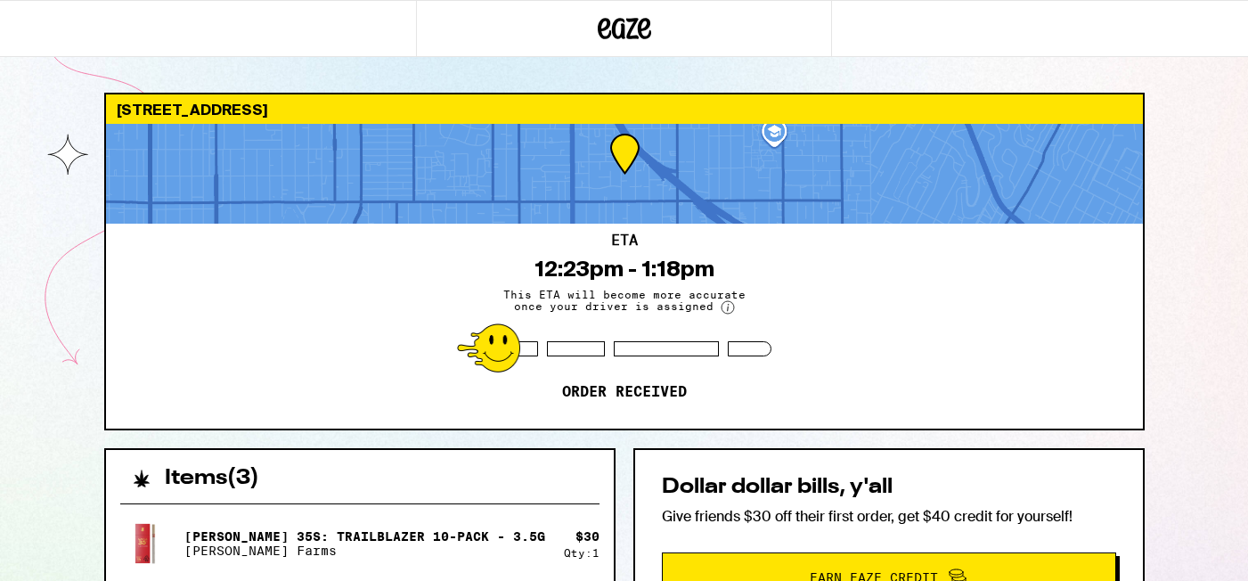
click at [620, 35] on icon at bounding box center [624, 28] width 27 height 21
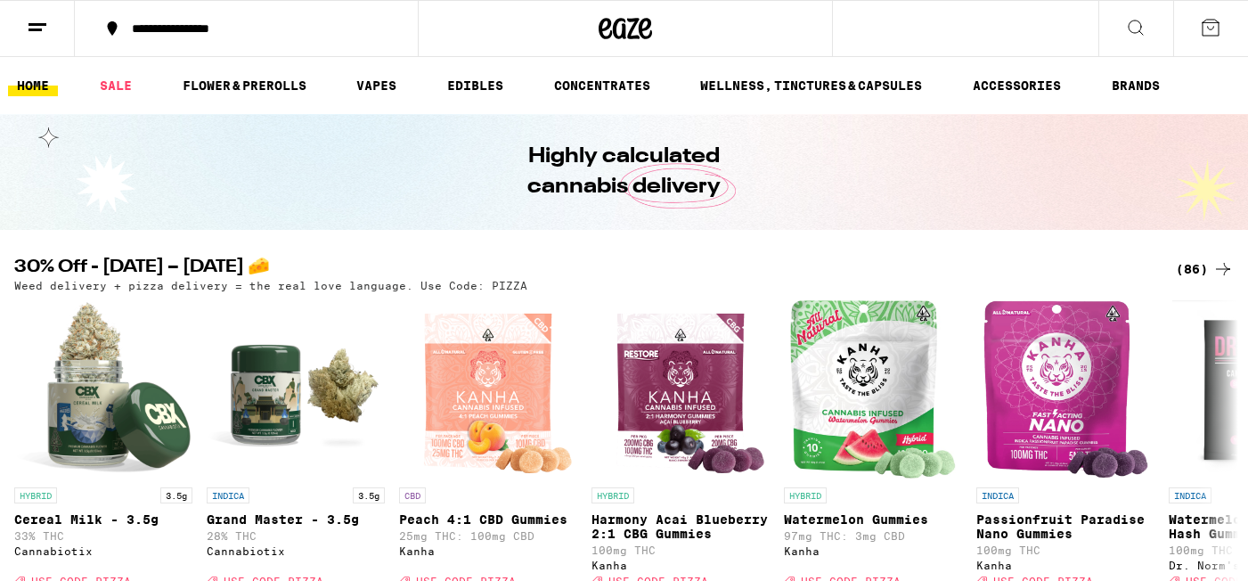
click at [37, 21] on icon at bounding box center [37, 27] width 21 height 21
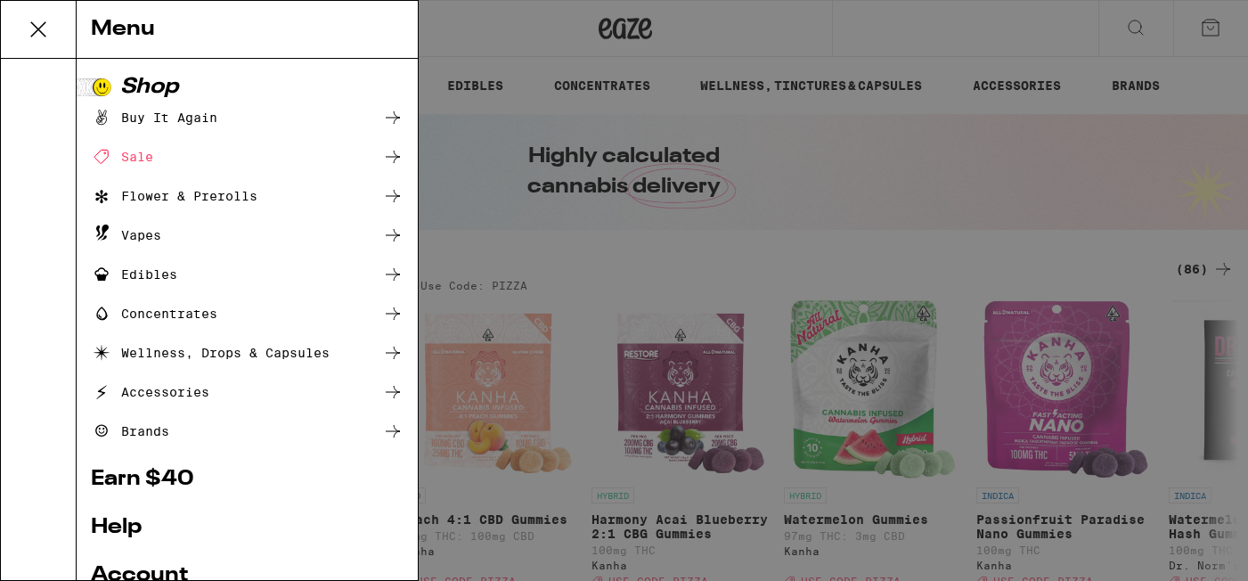
click at [37, 23] on div "Menu Shop Buy It Again Sale Flower & Prerolls Vapes Edibles Concentrates Wellne…" at bounding box center [624, 290] width 1248 height 581
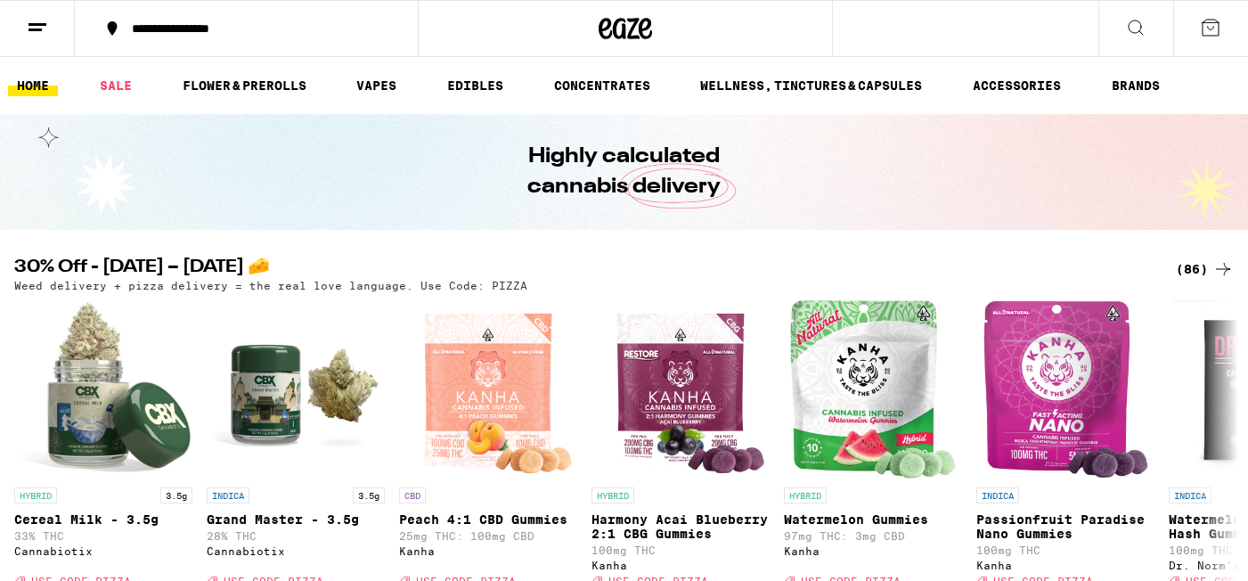
click at [37, 24] on line at bounding box center [37, 24] width 18 height 0
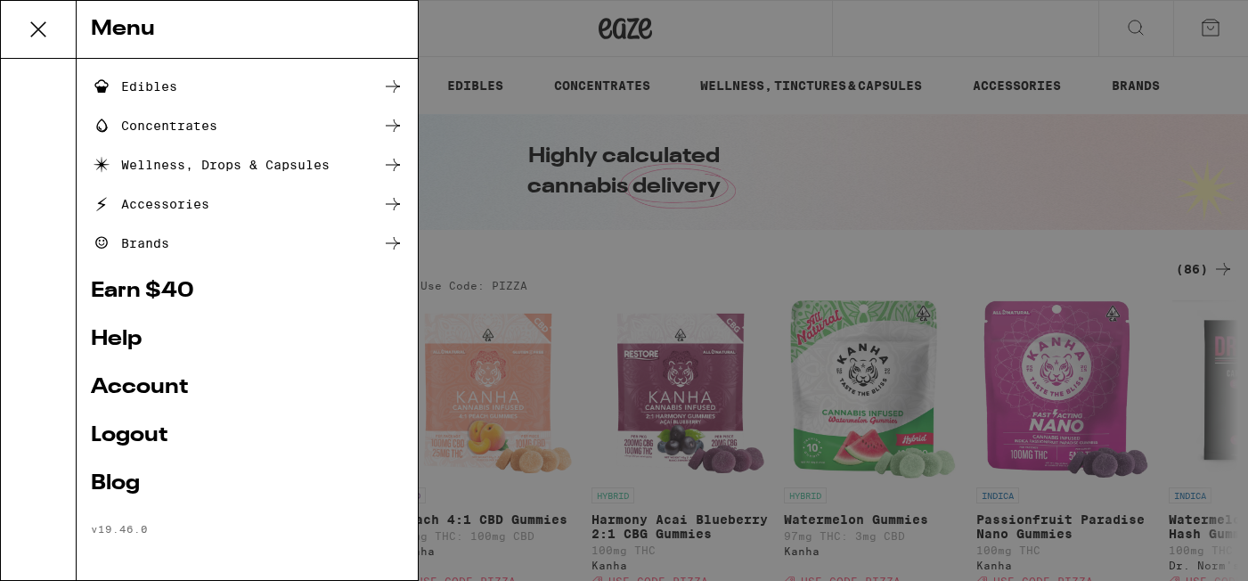
scroll to position [190, 0]
click at [126, 379] on link "Account" at bounding box center [247, 387] width 313 height 21
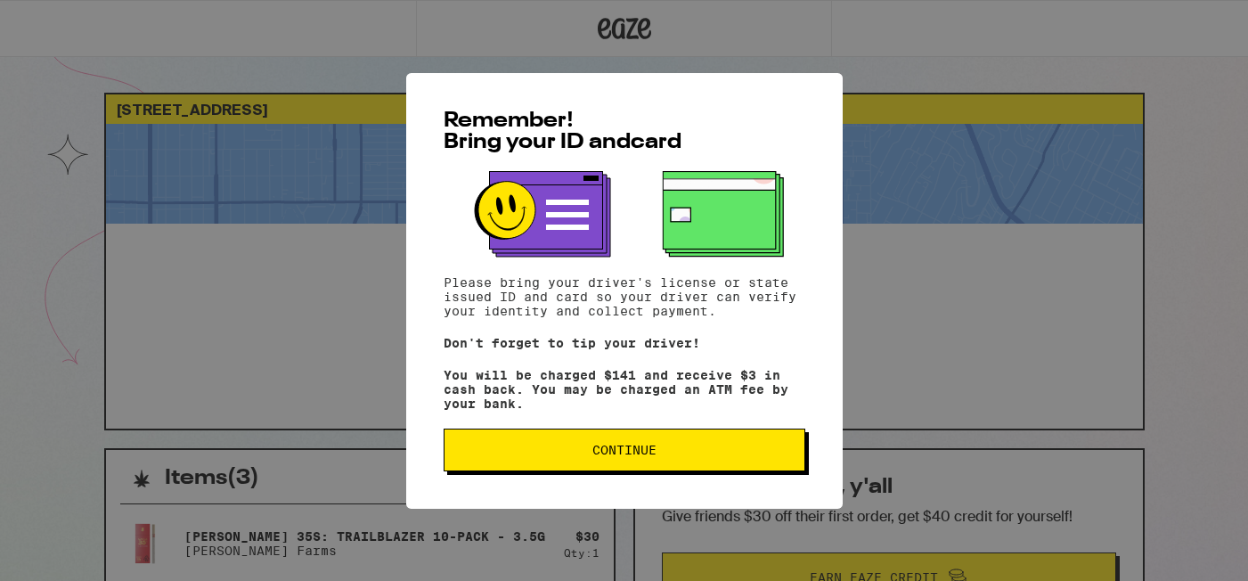
click at [477, 468] on button "Continue" at bounding box center [624, 449] width 362 height 43
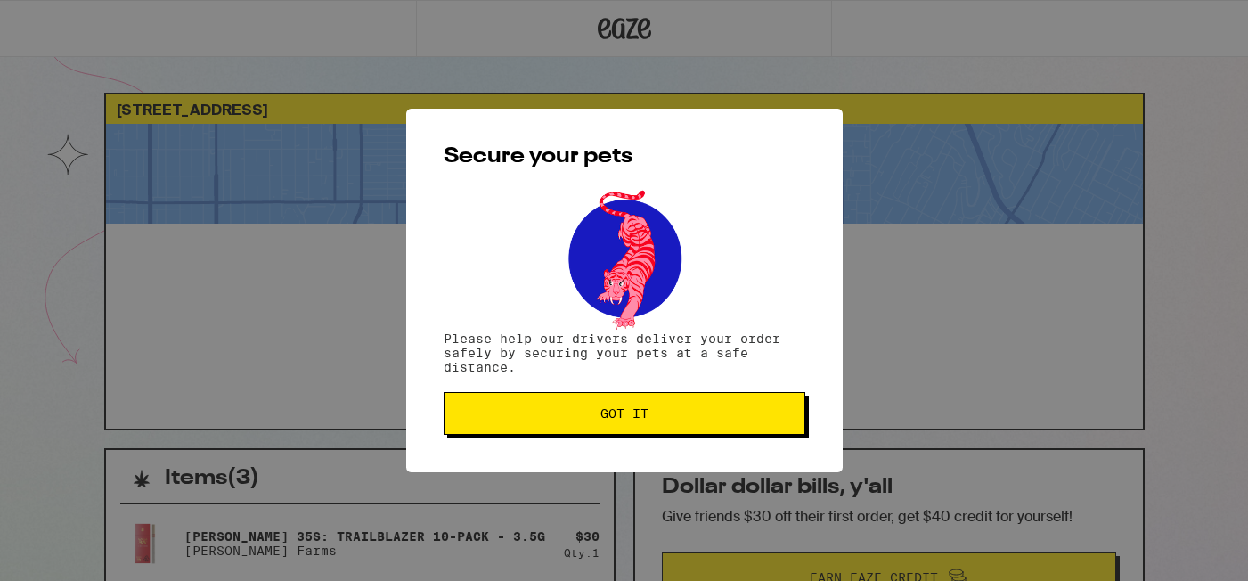
click at [548, 419] on span "Got it" at bounding box center [624, 413] width 331 height 12
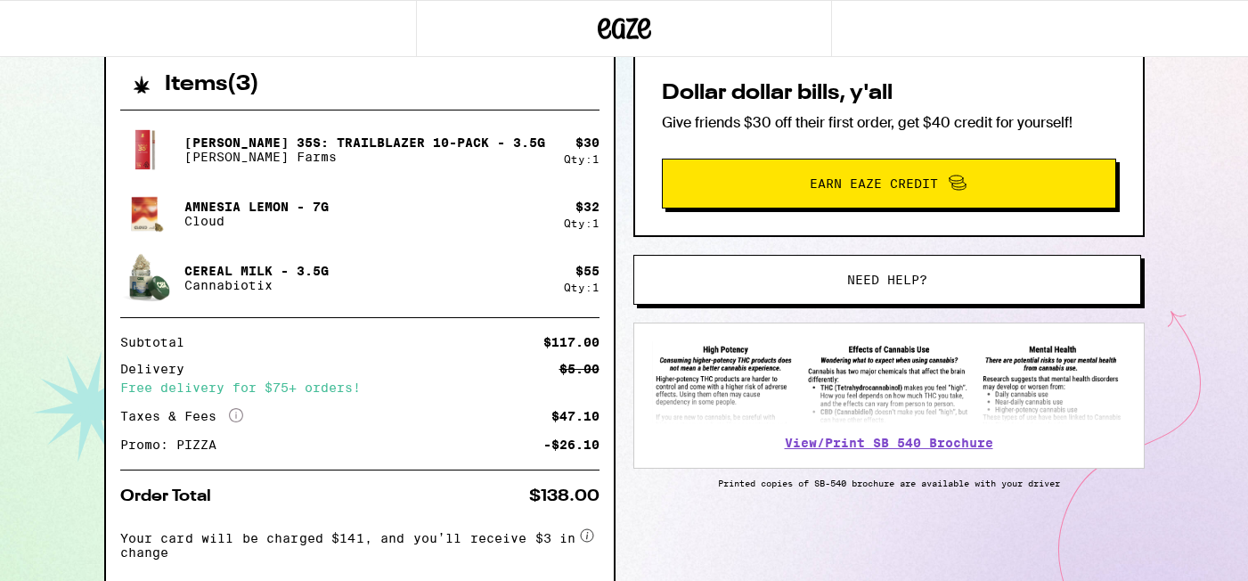
scroll to position [401, 0]
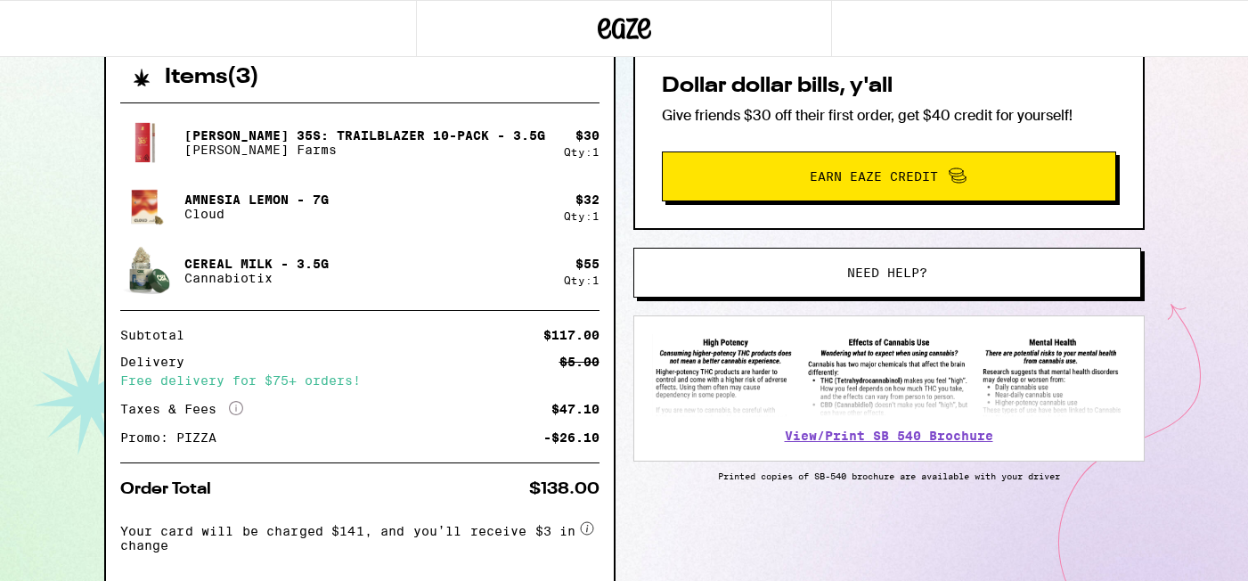
click at [710, 281] on button "Need help?" at bounding box center [887, 273] width 508 height 50
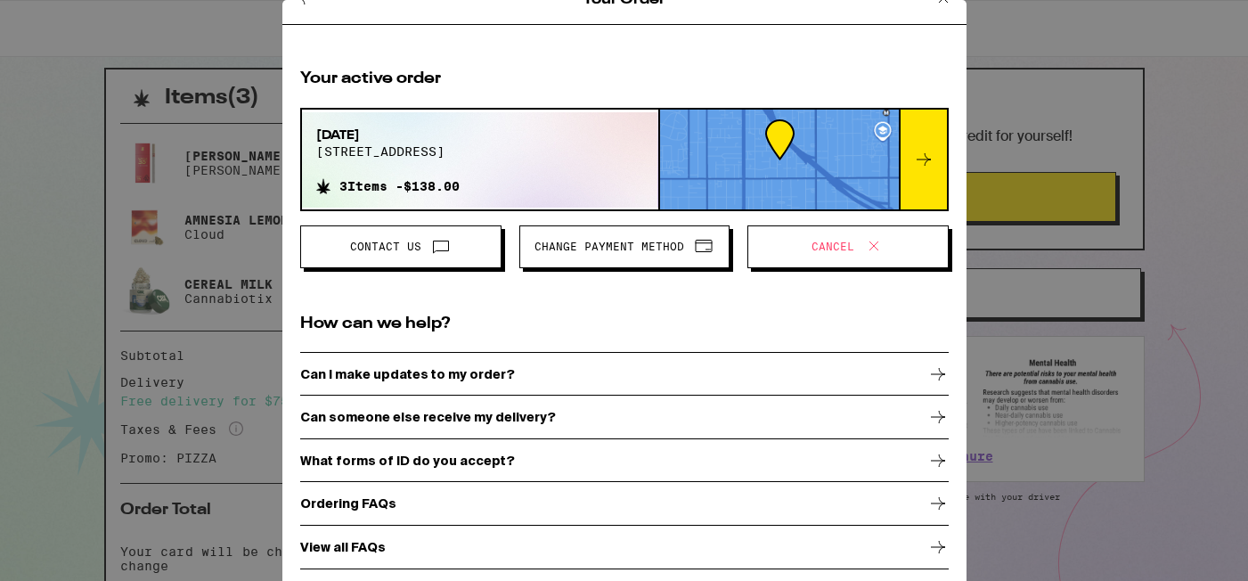
scroll to position [31, 0]
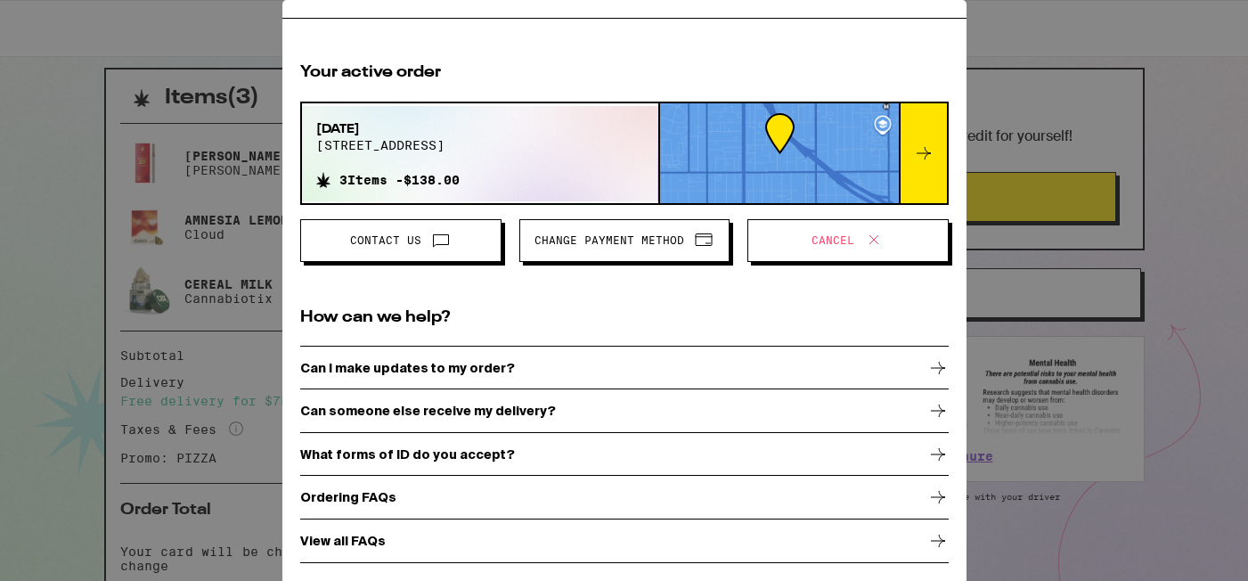
click at [530, 406] on p "Can someone else receive my delivery?" at bounding box center [428, 410] width 256 height 14
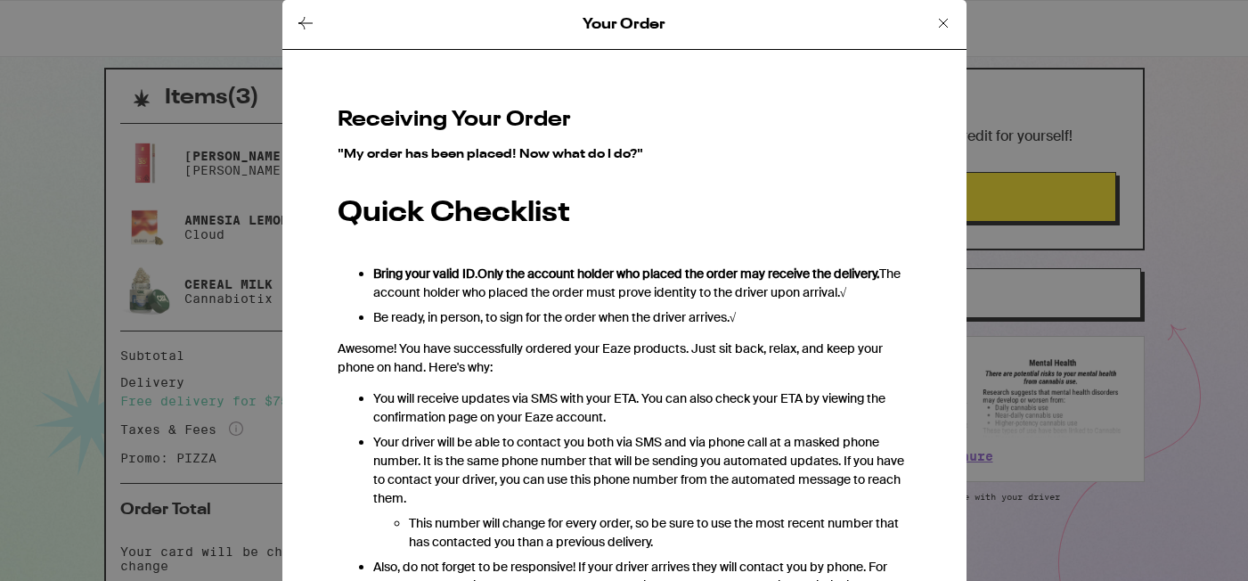
click at [941, 27] on icon at bounding box center [942, 22] width 21 height 21
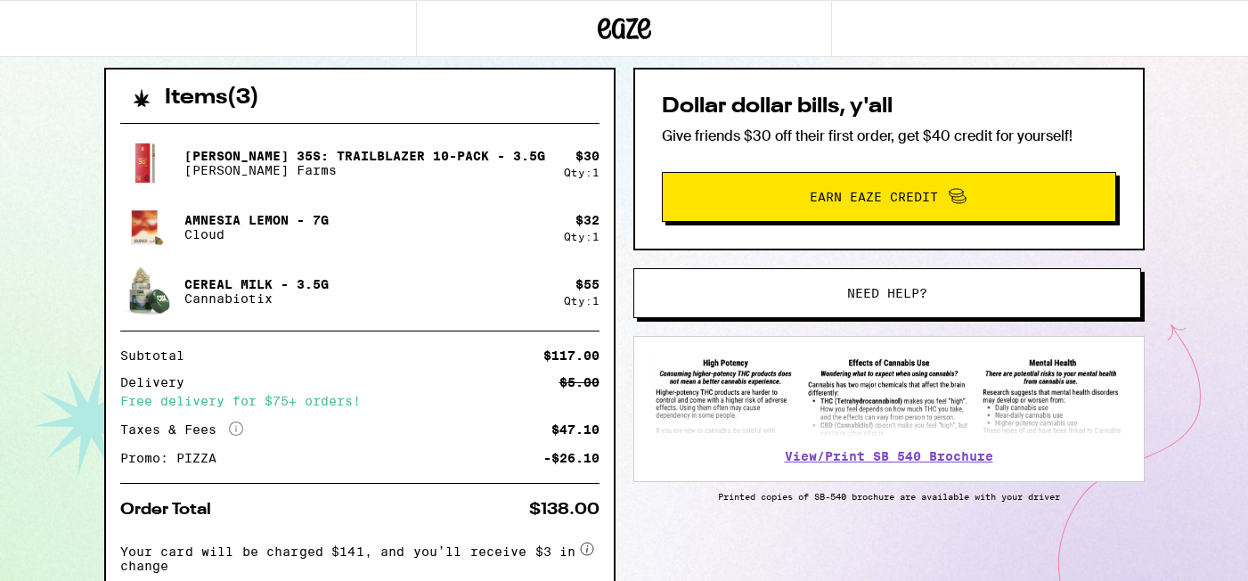
click at [752, 300] on button "Need help?" at bounding box center [887, 293] width 508 height 50
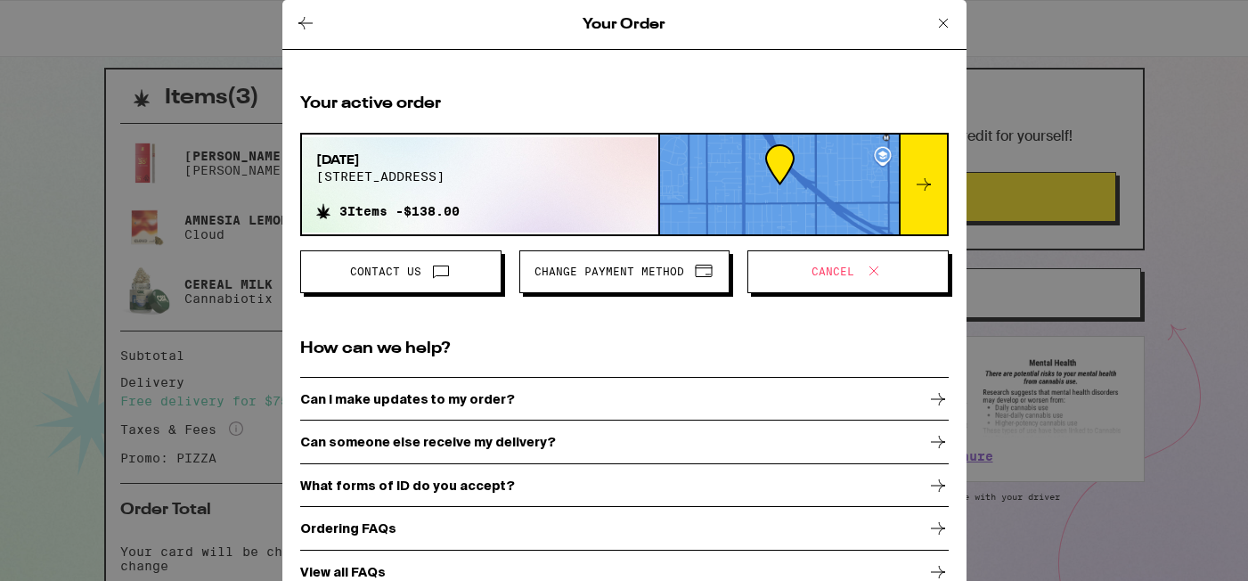
click at [785, 276] on span "Cancel" at bounding box center [847, 271] width 171 height 23
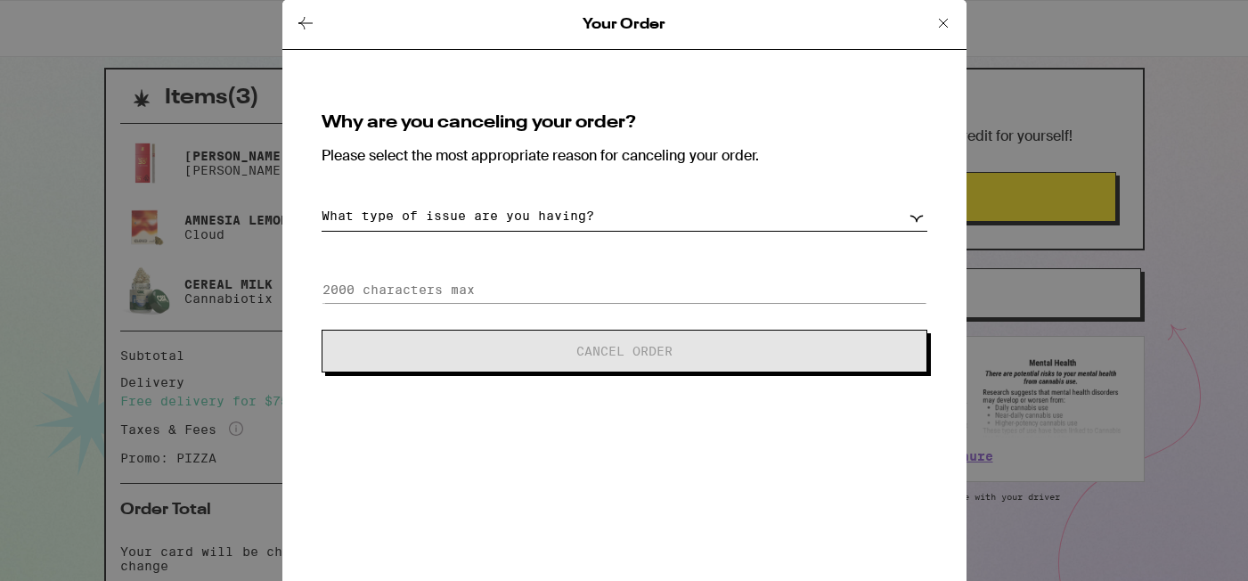
click at [516, 220] on select "What type of issue are you having? Order taking too long Order arriving too soo…" at bounding box center [624, 215] width 606 height 31
select select "unable-receive-order"
click at [321, 200] on select "What type of issue are you having? Order taking too long Order arriving too soo…" at bounding box center [624, 215] width 606 height 31
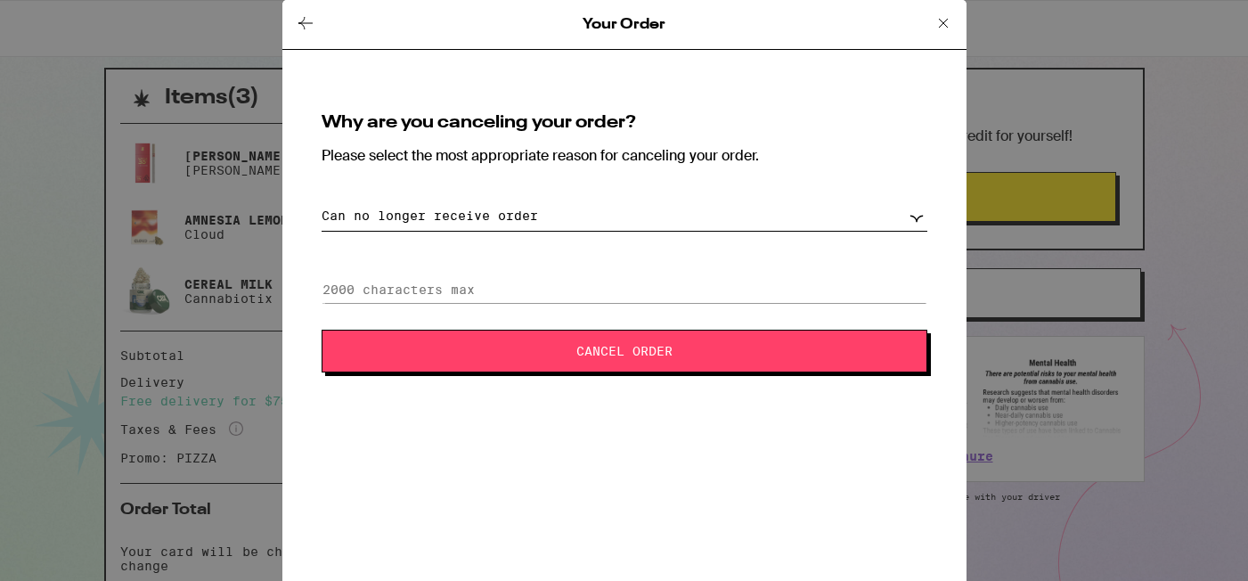
click at [517, 346] on span "Cancel Order" at bounding box center [624, 351] width 461 height 12
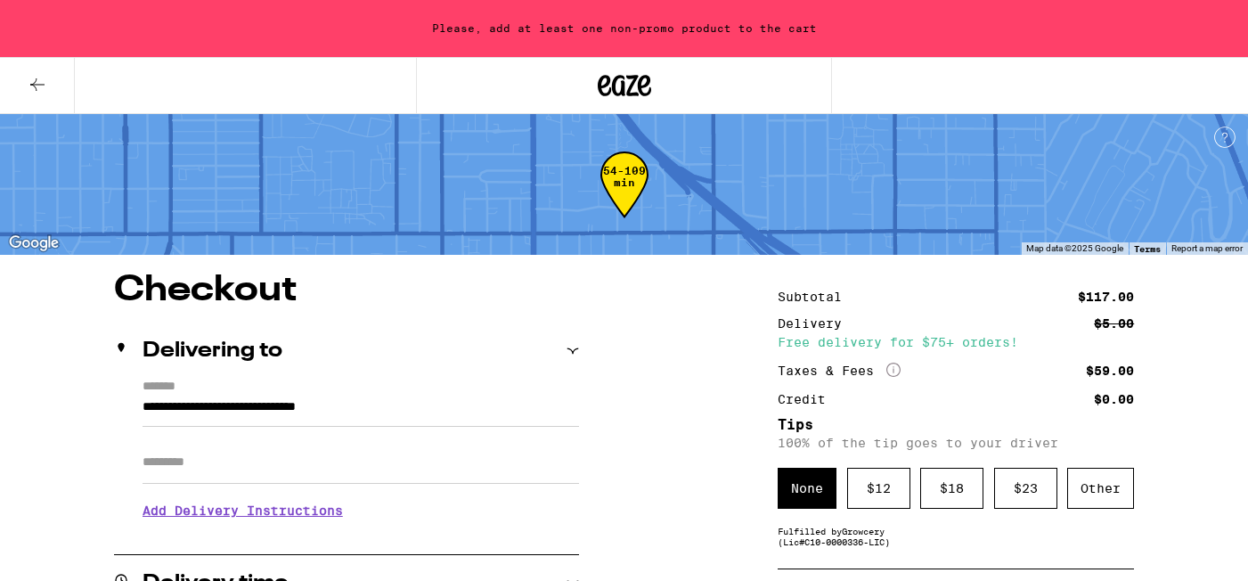
click at [630, 85] on icon at bounding box center [624, 85] width 27 height 21
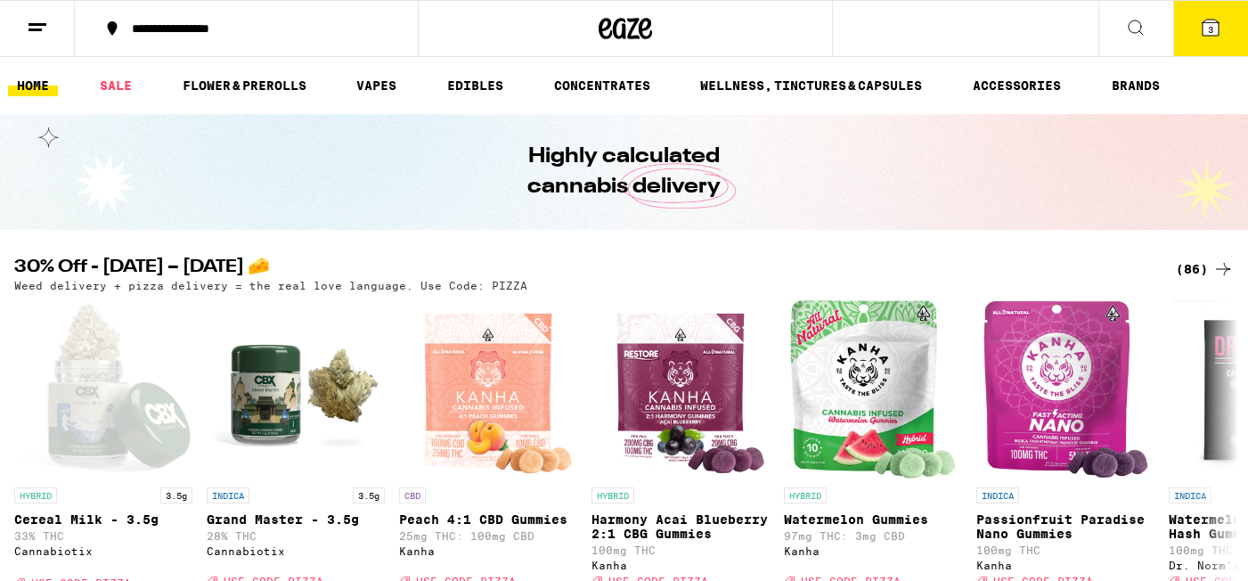
click at [41, 37] on icon at bounding box center [37, 27] width 21 height 21
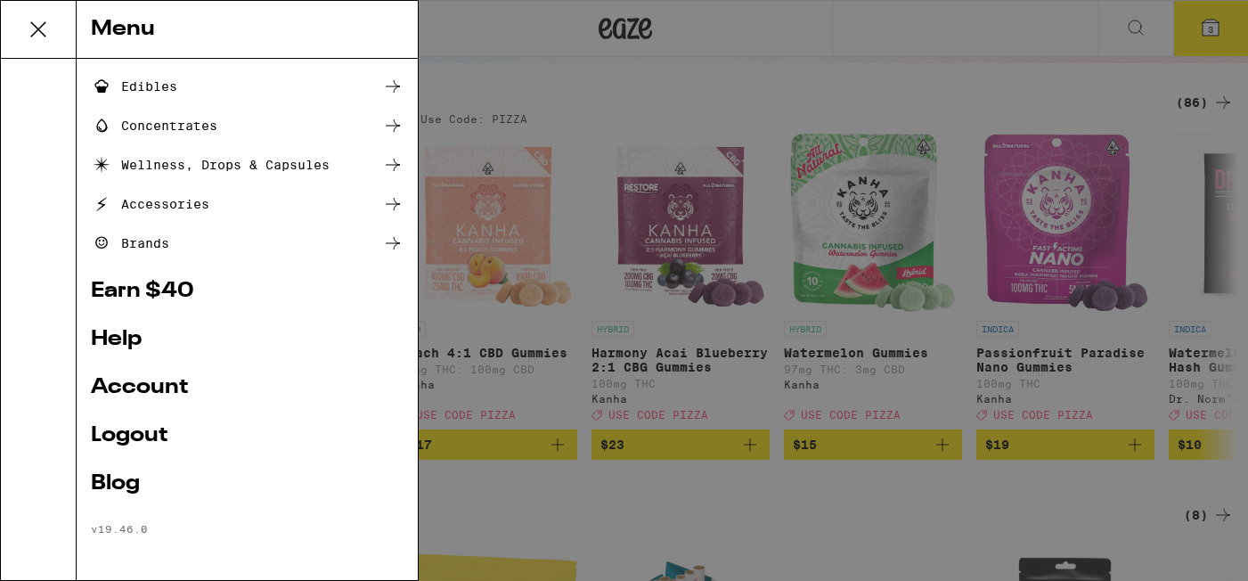
scroll to position [174, 0]
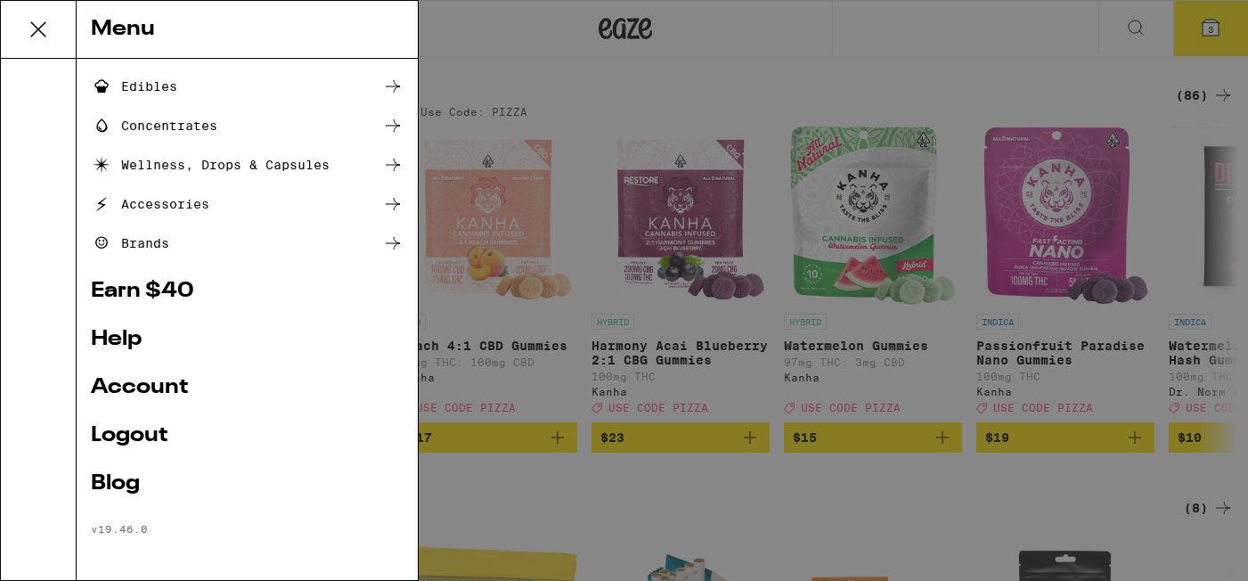
click at [167, 378] on link "Account" at bounding box center [247, 387] width 313 height 21
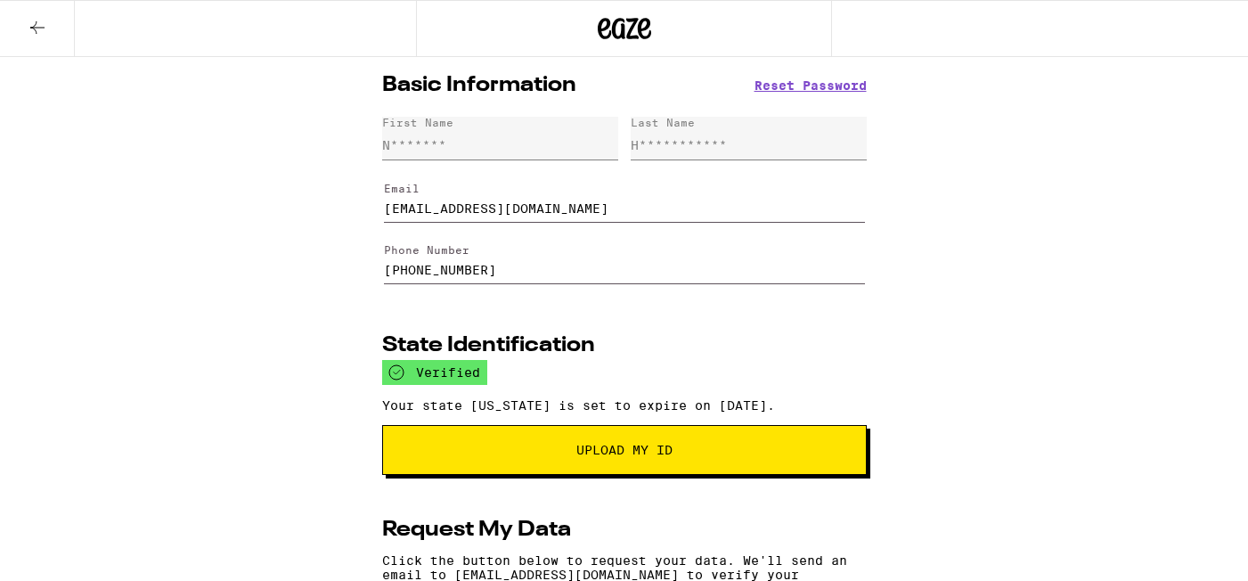
click at [599, 27] on icon at bounding box center [604, 28] width 13 height 21
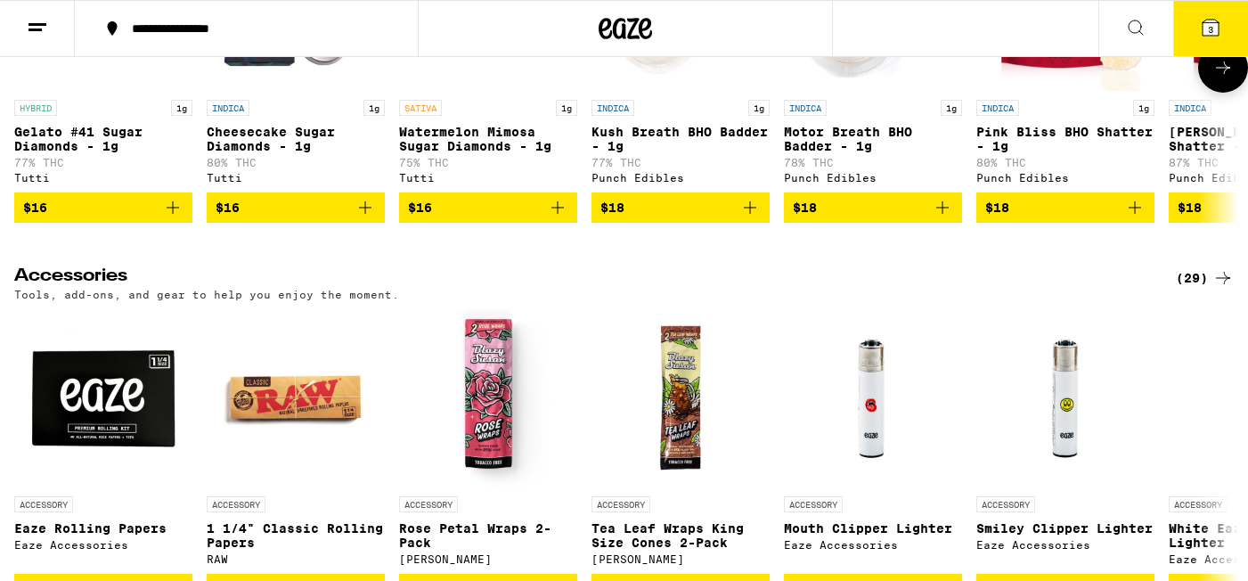
scroll to position [7544, 0]
